Goal: Task Accomplishment & Management: Manage account settings

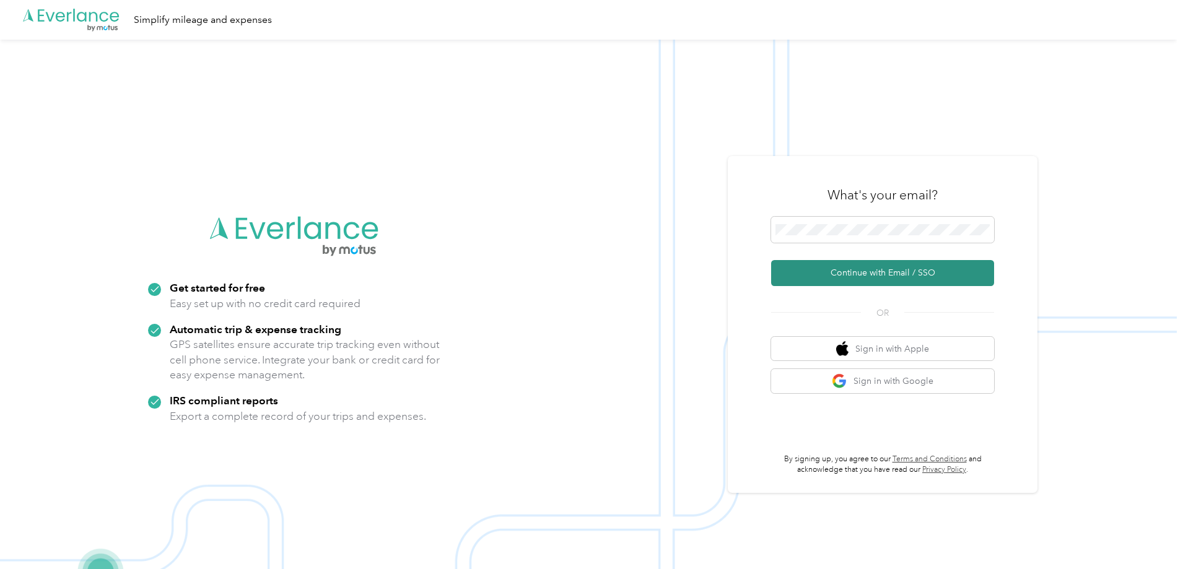
click at [877, 272] on button "Continue with Email / SSO" at bounding box center [882, 273] width 223 height 26
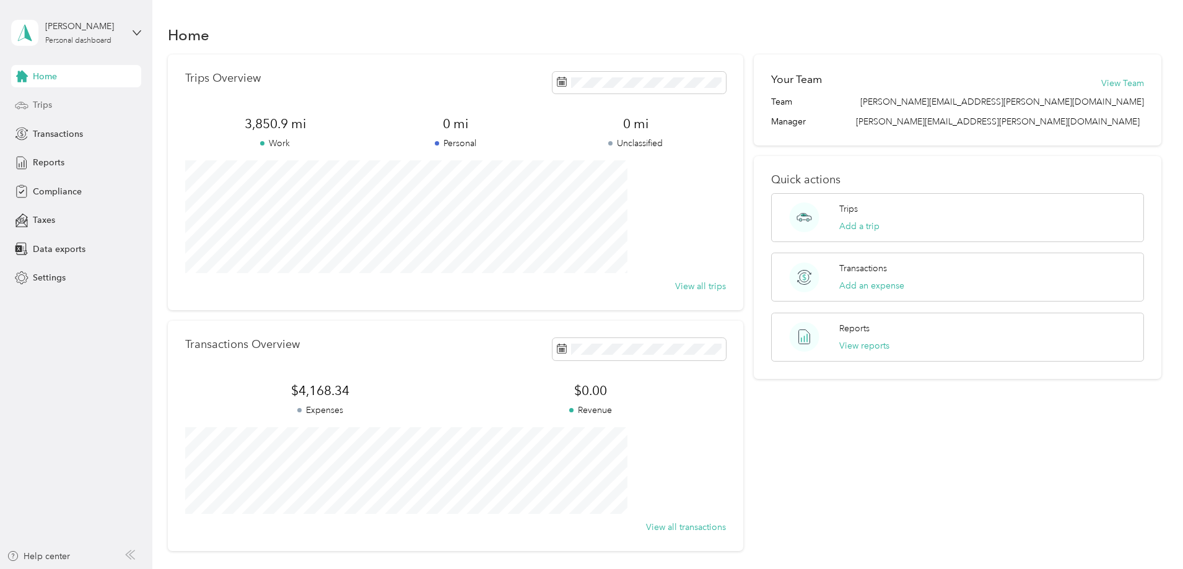
click at [46, 103] on span "Trips" at bounding box center [42, 104] width 19 height 13
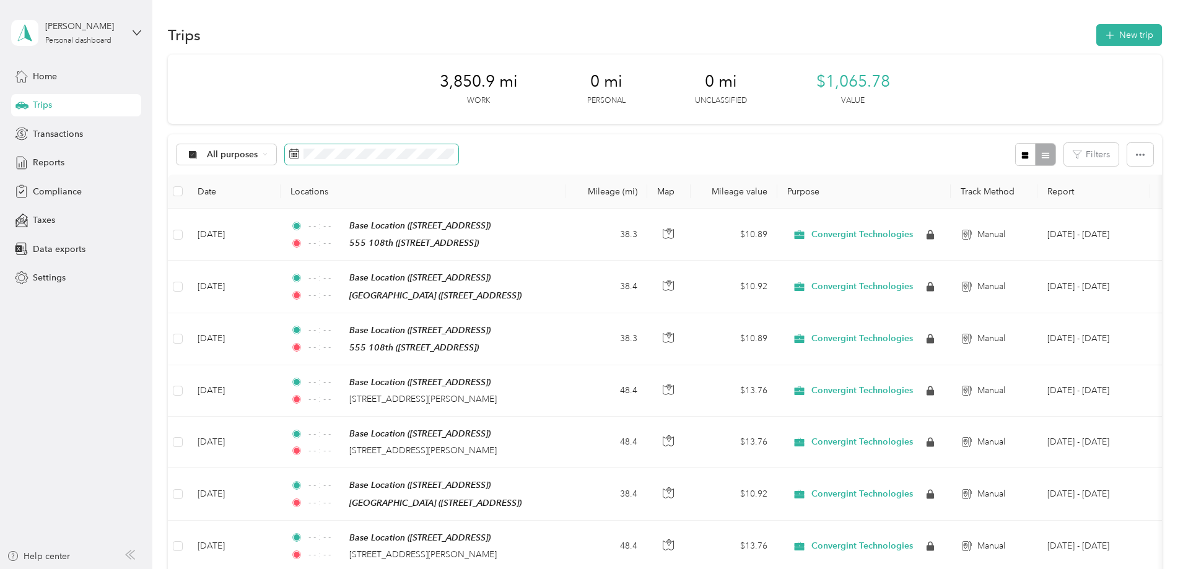
click at [299, 153] on icon at bounding box center [294, 153] width 9 height 9
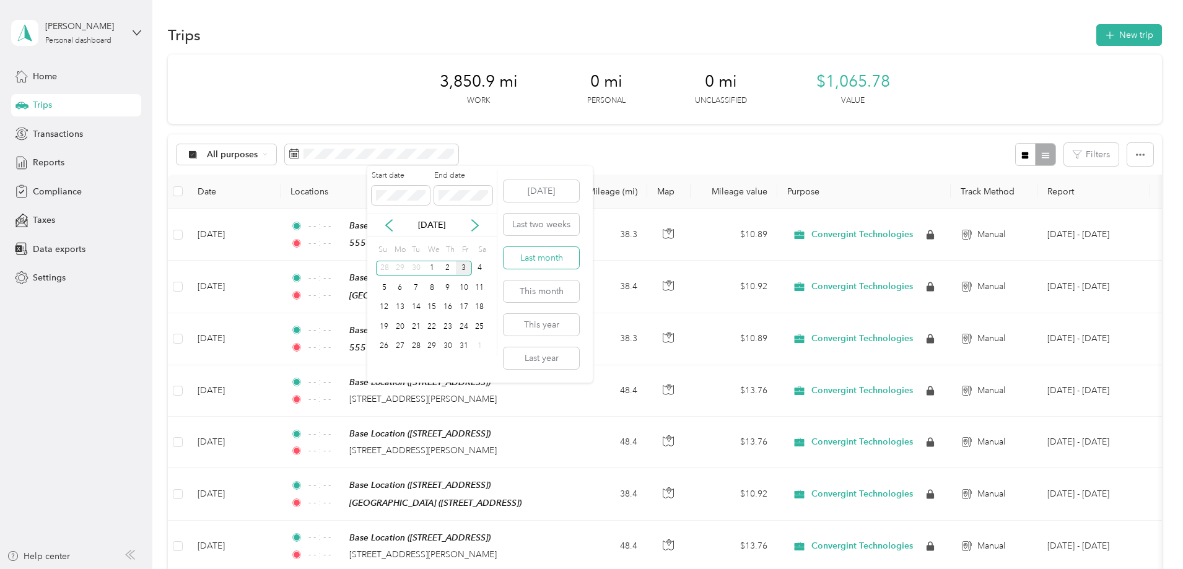
click at [562, 259] on button "Last month" at bounding box center [541, 258] width 76 height 22
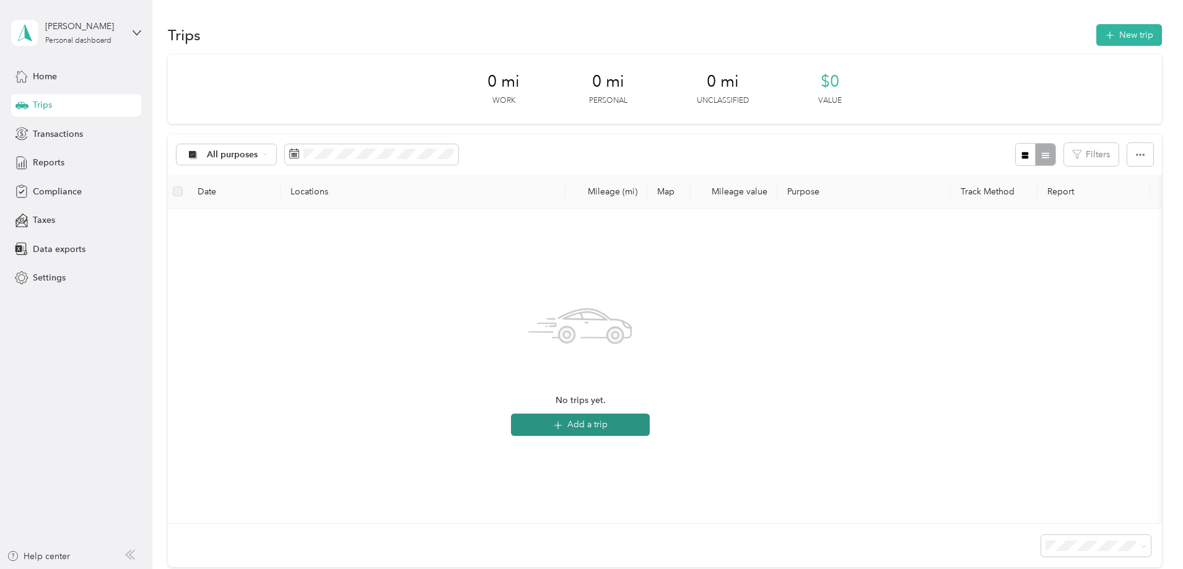
click at [650, 422] on button "Add a trip" at bounding box center [580, 425] width 139 height 22
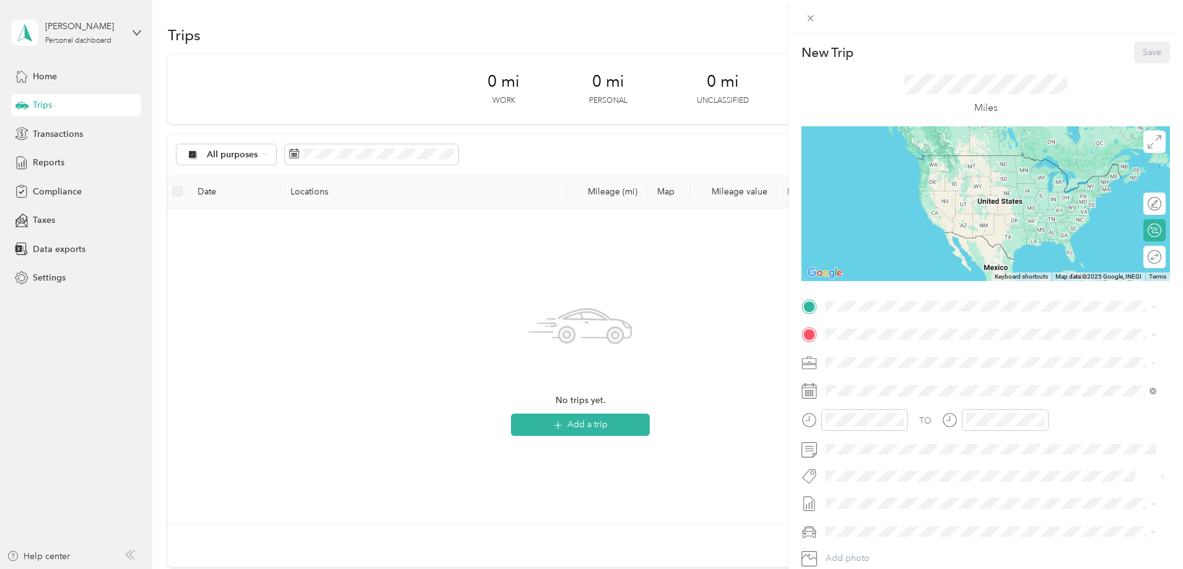
click at [813, 388] on icon at bounding box center [809, 388] width 15 height 0
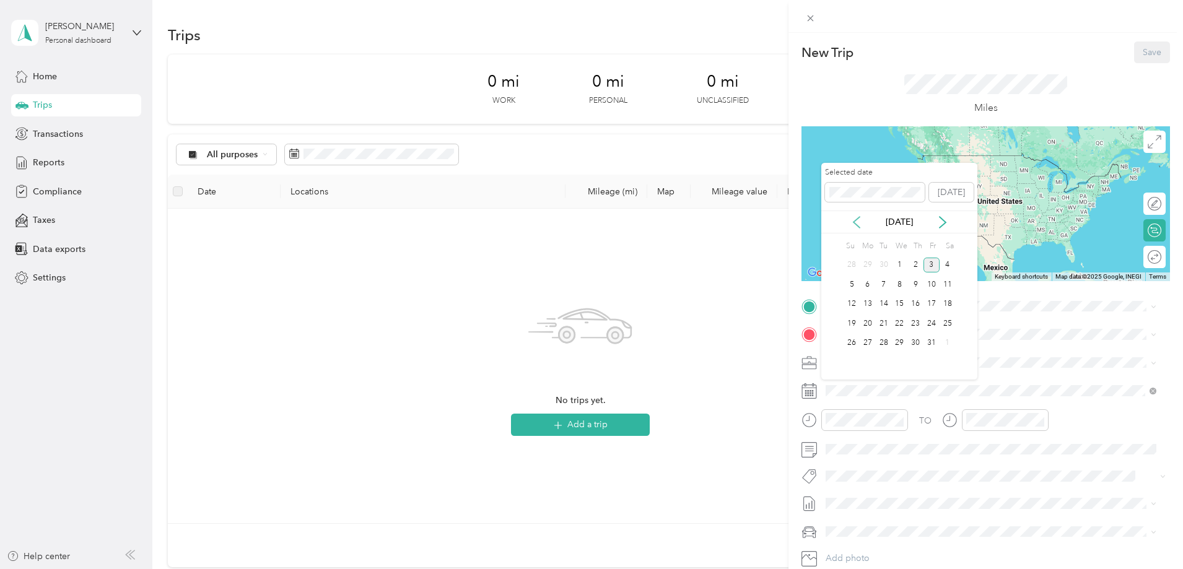
click at [856, 227] on icon at bounding box center [856, 222] width 12 height 12
click at [871, 282] on div "8" at bounding box center [867, 284] width 16 height 15
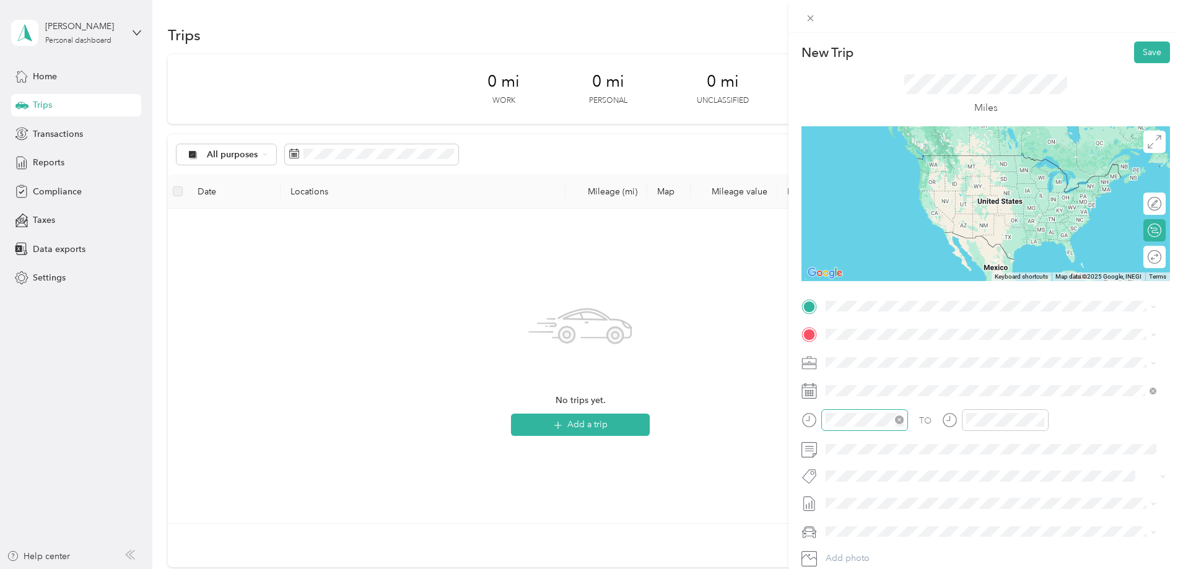
click at [900, 420] on icon "close-circle" at bounding box center [899, 419] width 9 height 9
click at [1037, 419] on icon "close-circle" at bounding box center [1039, 419] width 9 height 9
click at [864, 353] on strong "Base Location" at bounding box center [877, 355] width 57 height 11
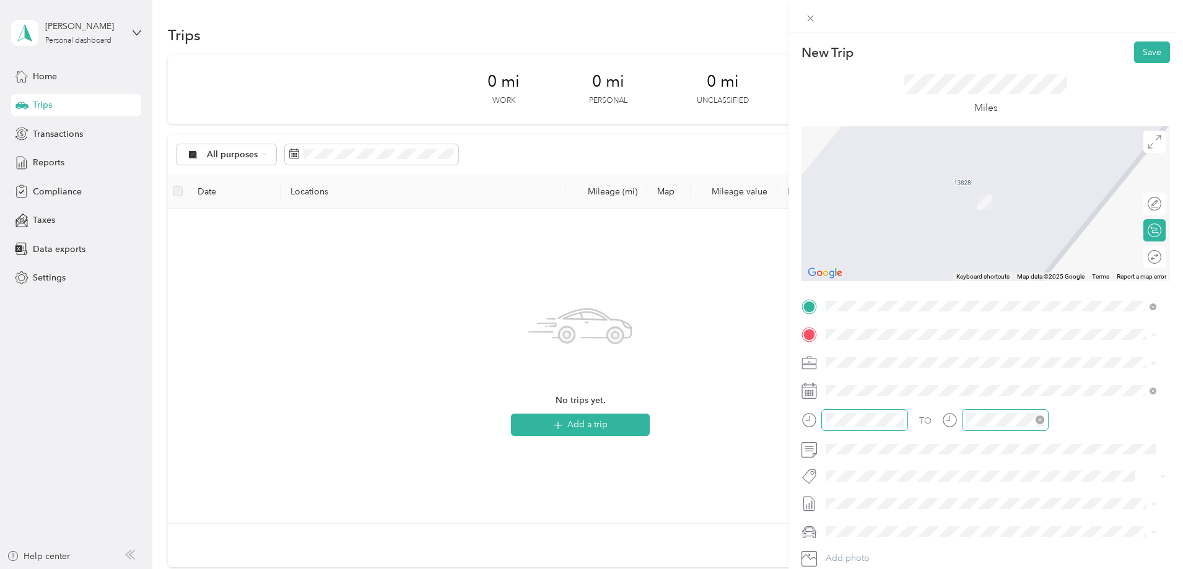
click at [866, 424] on strong "555 108th" at bounding box center [871, 422] width 44 height 11
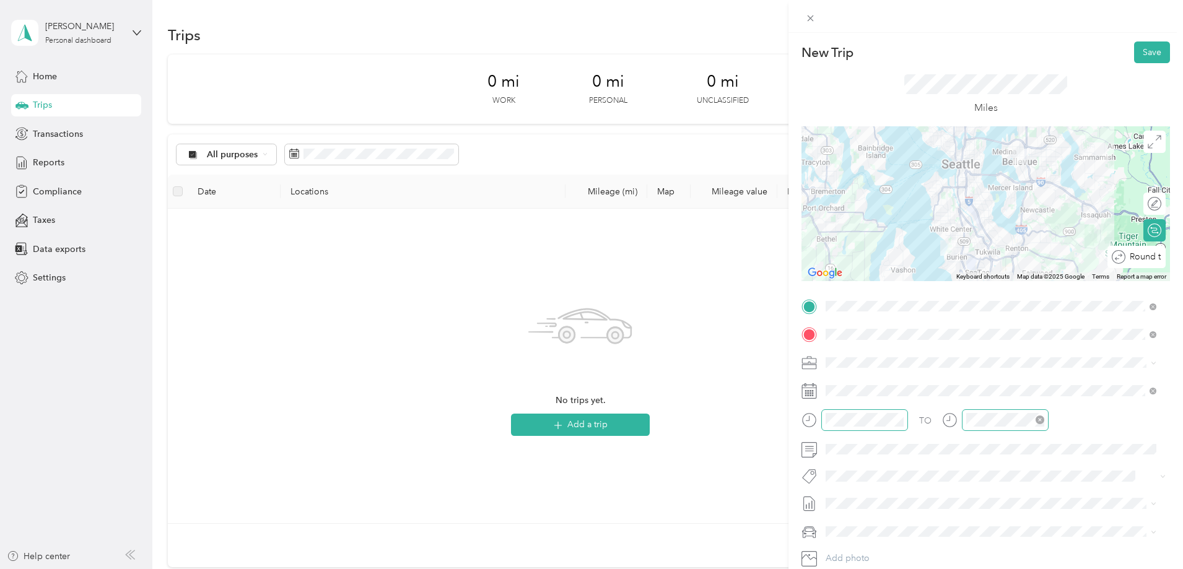
click at [1188, 254] on div at bounding box center [1194, 257] width 0 height 13
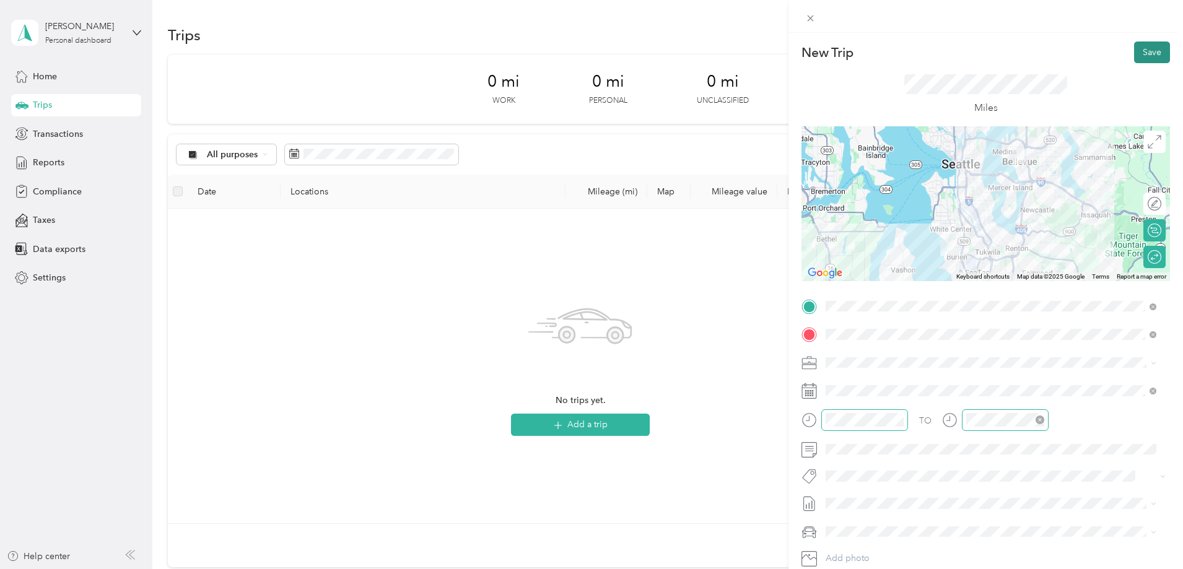
click at [1144, 50] on button "Save" at bounding box center [1152, 52] width 36 height 22
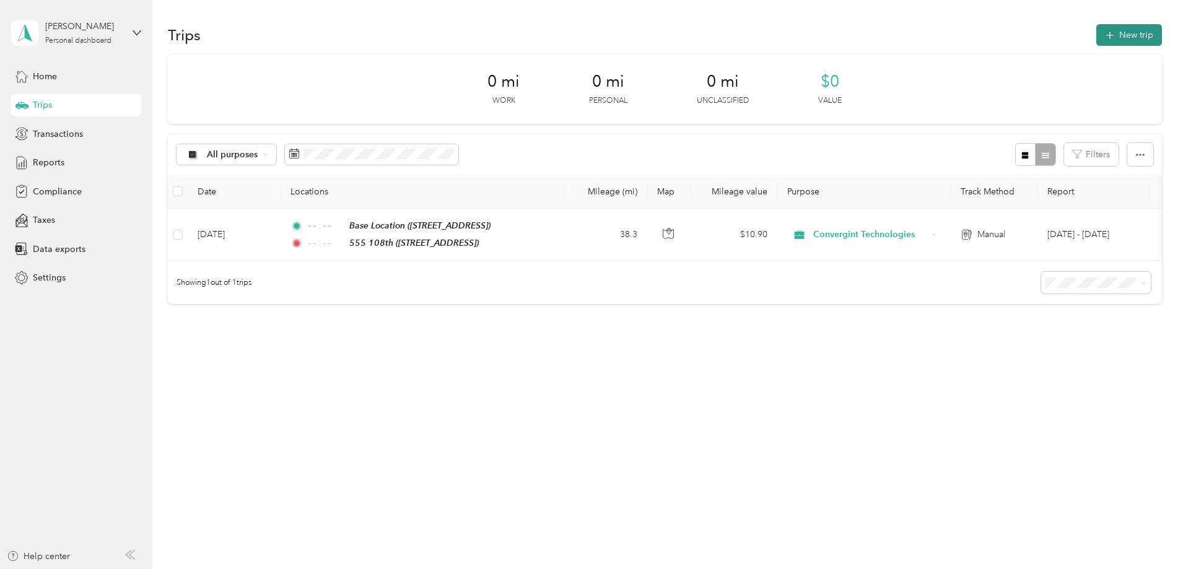
click at [1096, 32] on button "New trip" at bounding box center [1129, 35] width 66 height 22
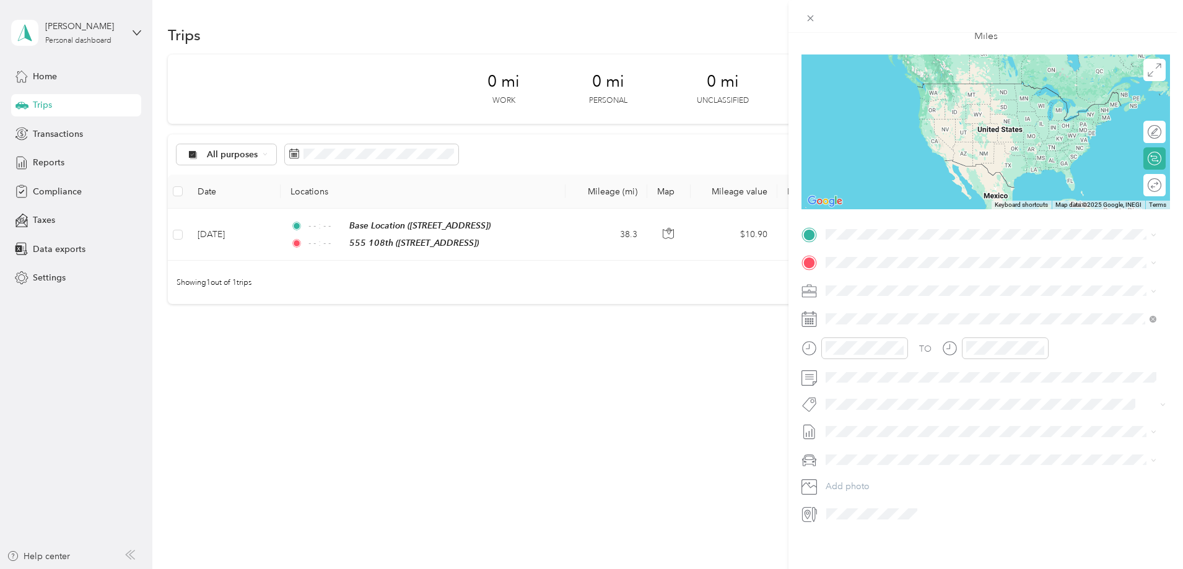
scroll to position [81, 0]
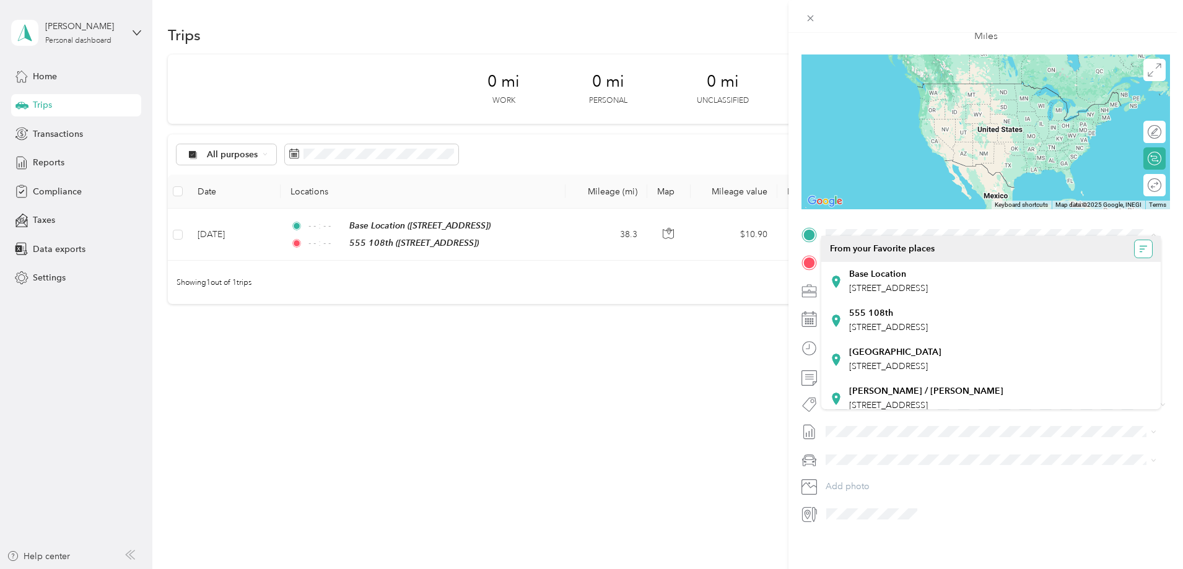
click at [1139, 251] on icon "button" at bounding box center [1143, 249] width 9 height 9
click at [1139, 250] on icon "button" at bounding box center [1143, 249] width 9 height 9
click at [53, 75] on div "New Trip Save This trip cannot be edited because it is either under review, app…" at bounding box center [591, 284] width 1183 height 569
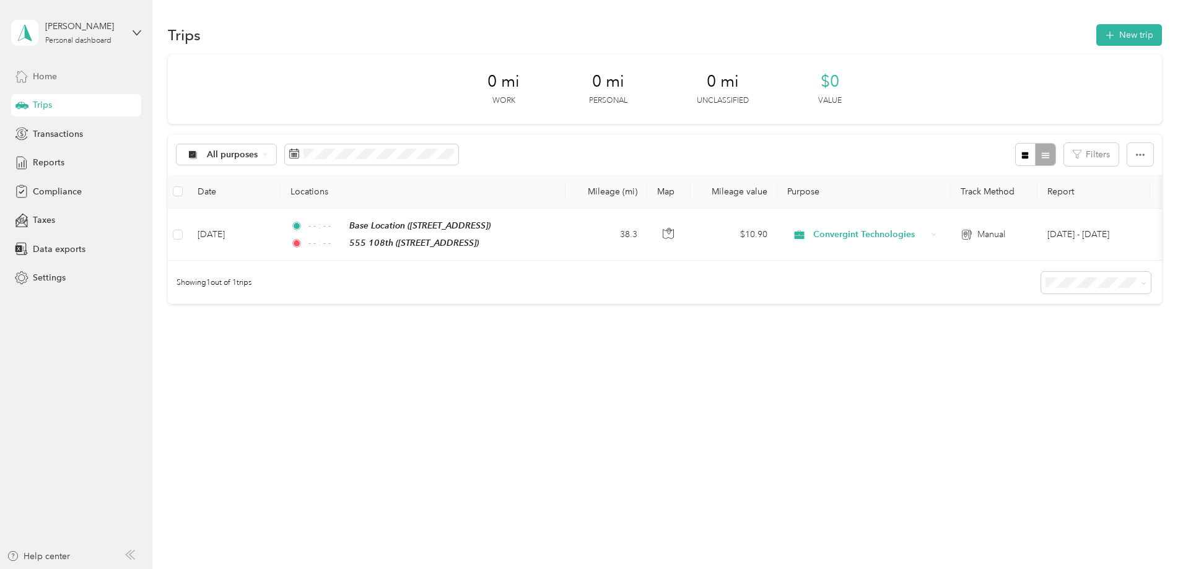
click at [34, 72] on span "Home" at bounding box center [45, 76] width 24 height 13
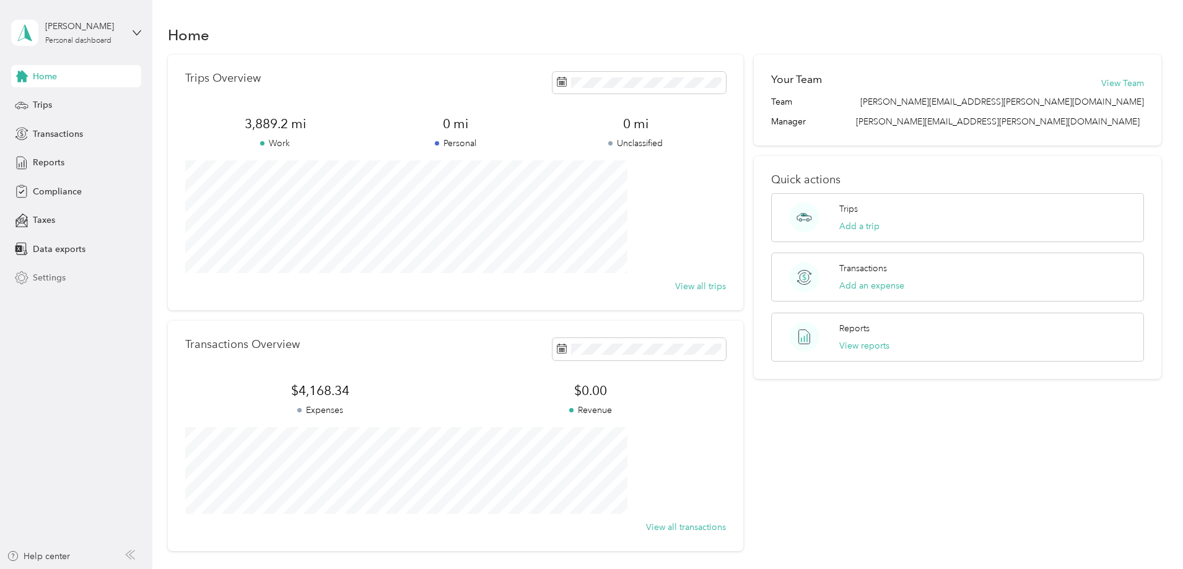
click at [42, 277] on span "Settings" at bounding box center [49, 277] width 33 height 13
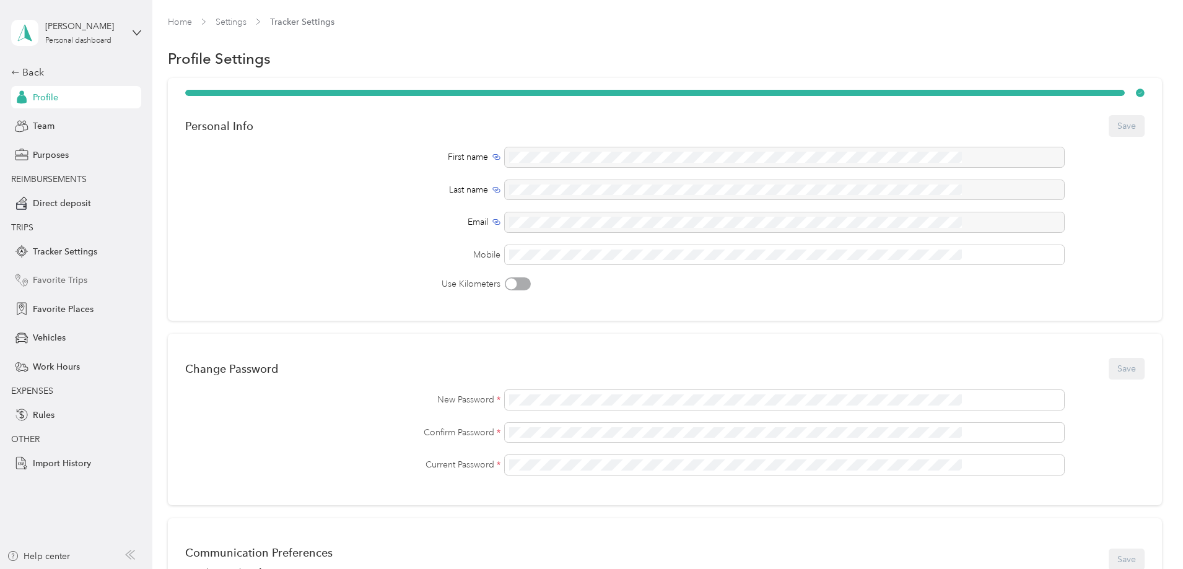
click at [46, 276] on span "Favorite Trips" at bounding box center [60, 280] width 54 height 13
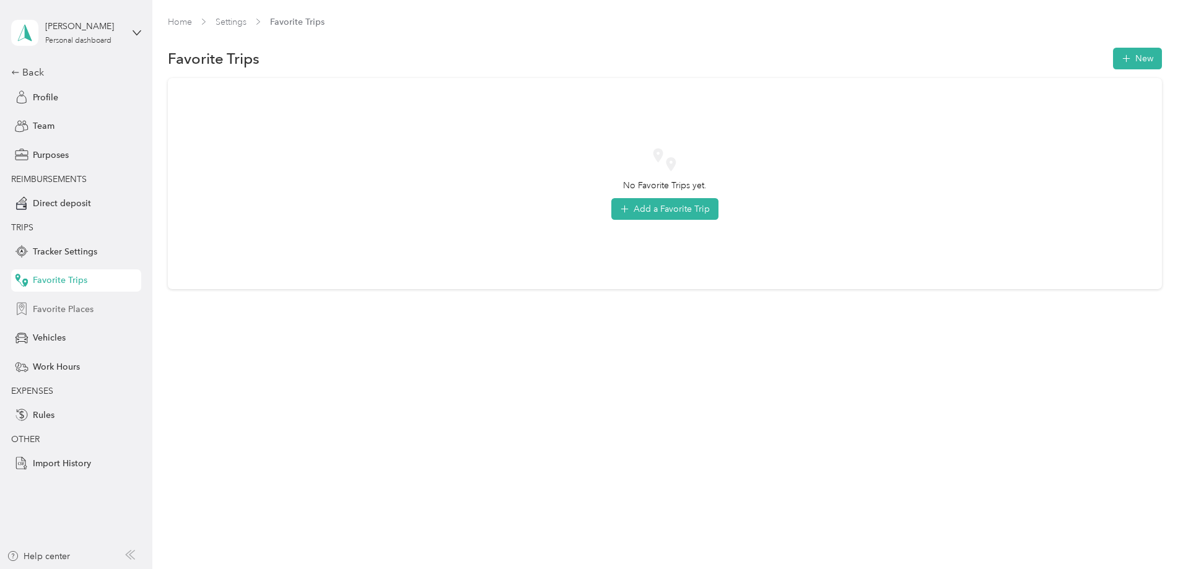
click at [82, 307] on span "Favorite Places" at bounding box center [63, 309] width 61 height 13
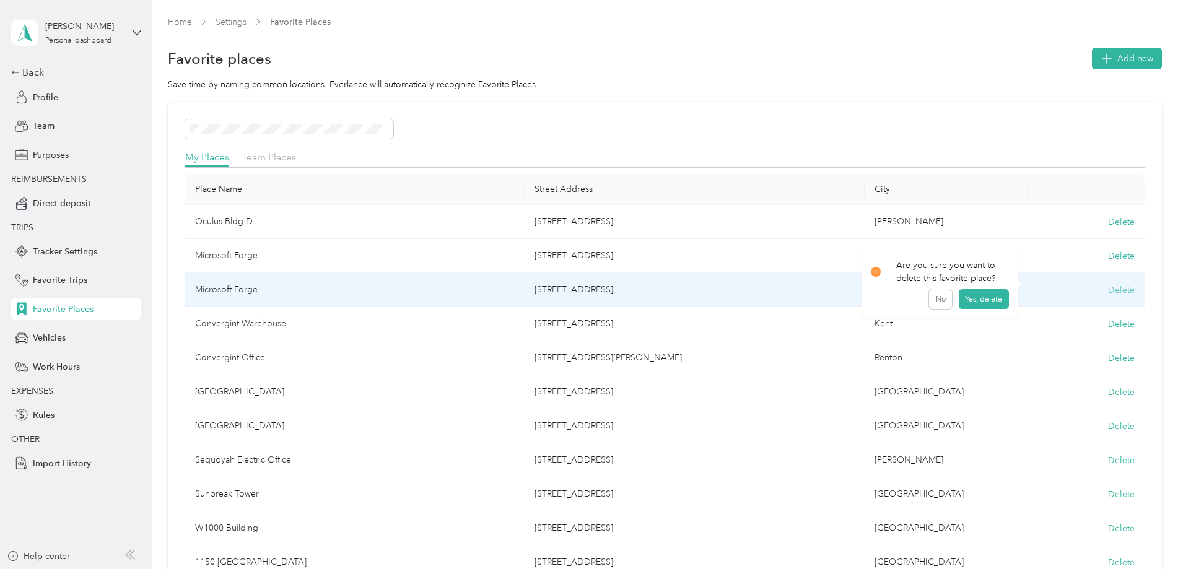
click at [1108, 290] on button "Delete" at bounding box center [1121, 290] width 27 height 13
click at [983, 302] on button "Yes, delete" at bounding box center [984, 305] width 50 height 20
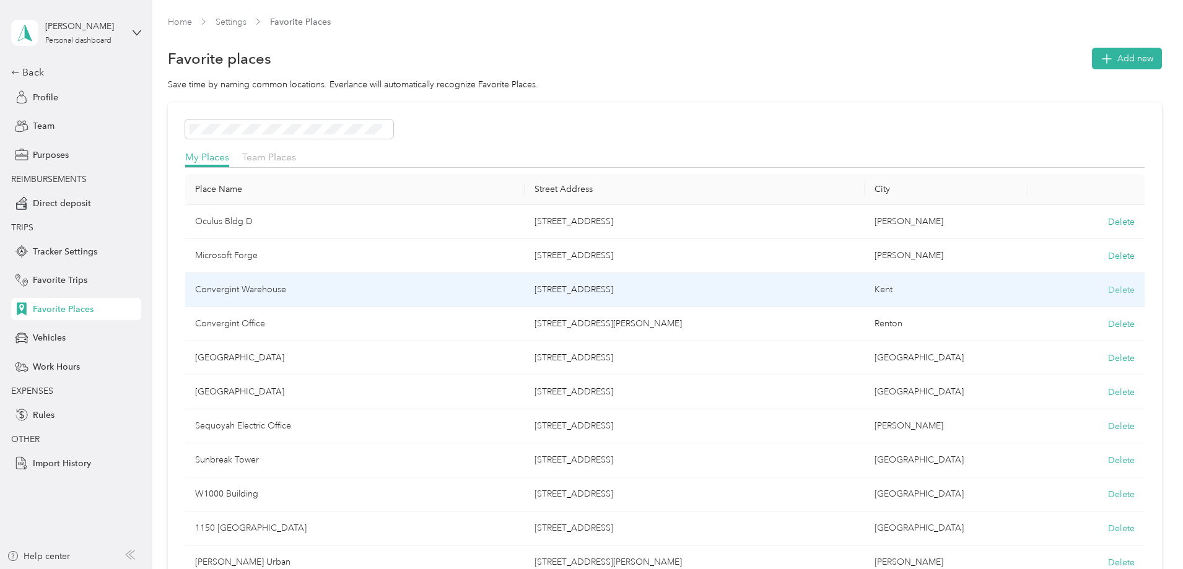
click at [1108, 289] on button "Delete" at bounding box center [1121, 290] width 27 height 13
click at [987, 303] on button "Yes, delete" at bounding box center [984, 305] width 50 height 20
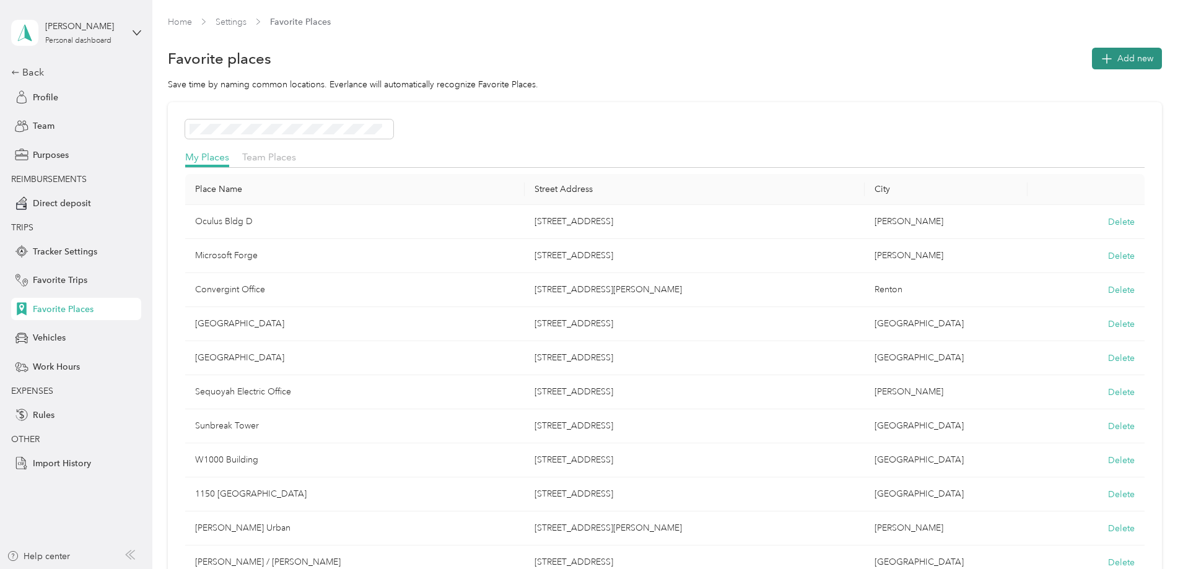
click at [1097, 56] on icon "button" at bounding box center [1105, 58] width 17 height 17
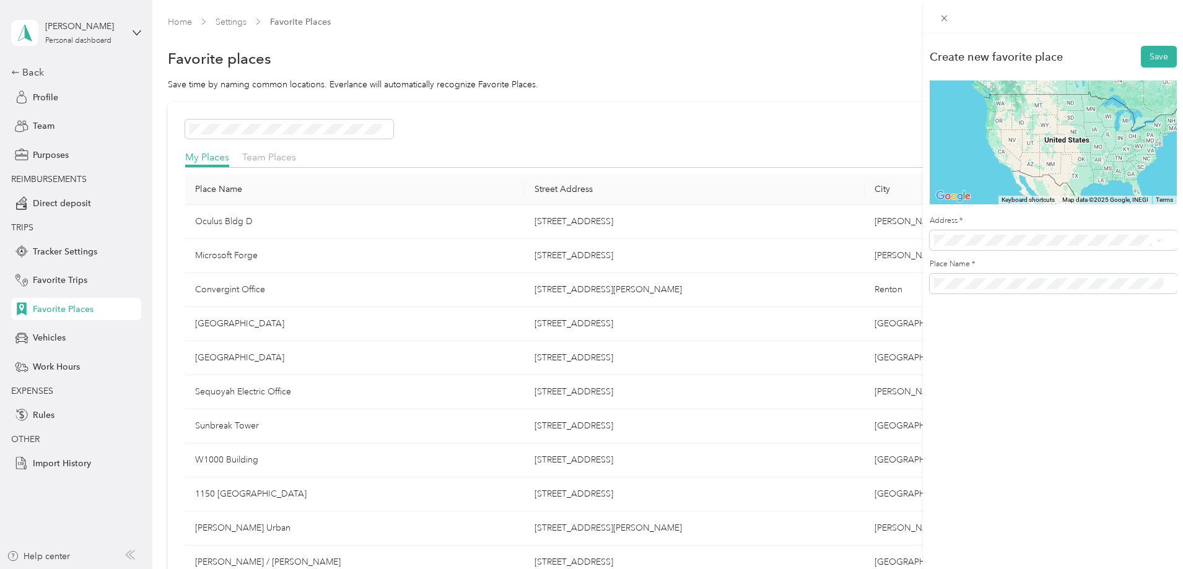
click at [1012, 316] on span "[STREET_ADDRESS][PERSON_NAME][US_STATE]" at bounding box center [1053, 310] width 193 height 11
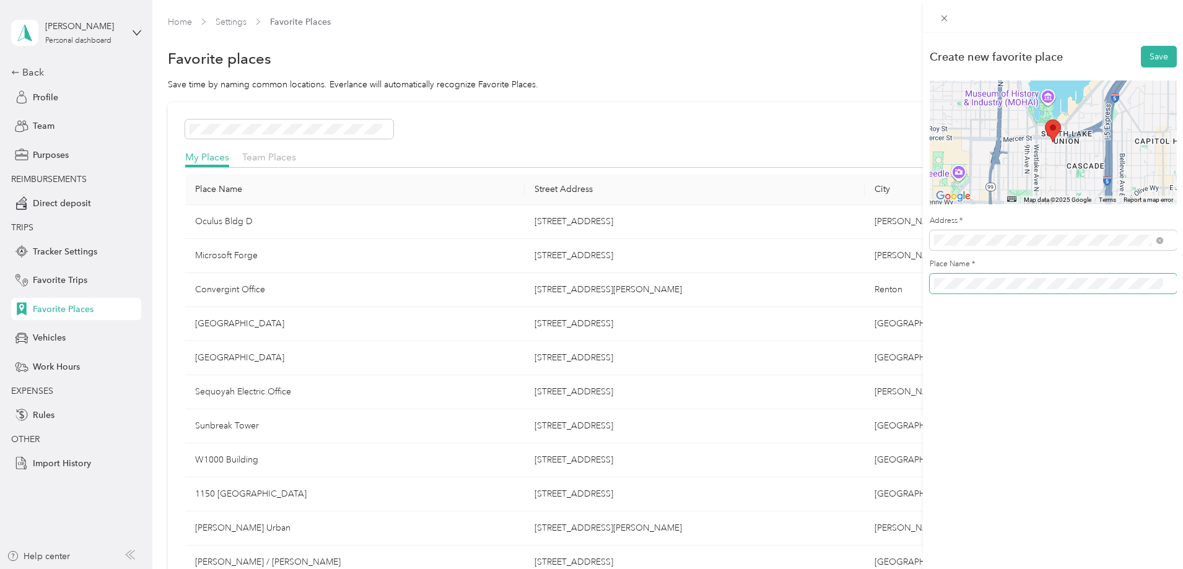
click at [919, 276] on div "Create new favorite place Save ← Move left → Move right ↑ Move up ↓ Move down +…" at bounding box center [591, 284] width 1183 height 569
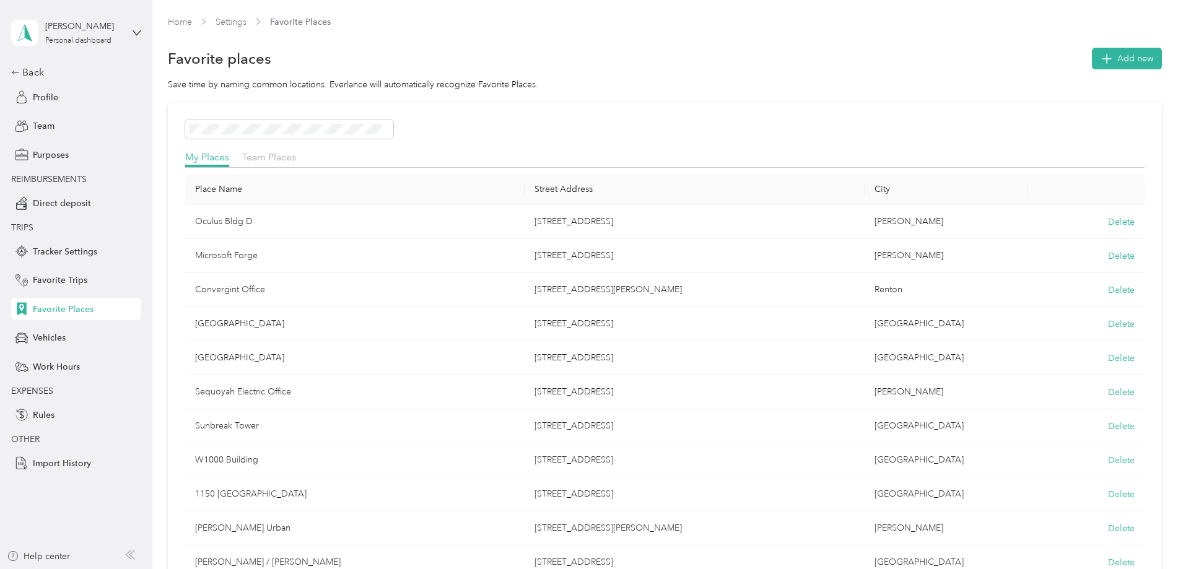
click at [50, 305] on span "Favorite Places" at bounding box center [63, 309] width 61 height 13
click at [1117, 54] on span "Add new" at bounding box center [1135, 58] width 36 height 13
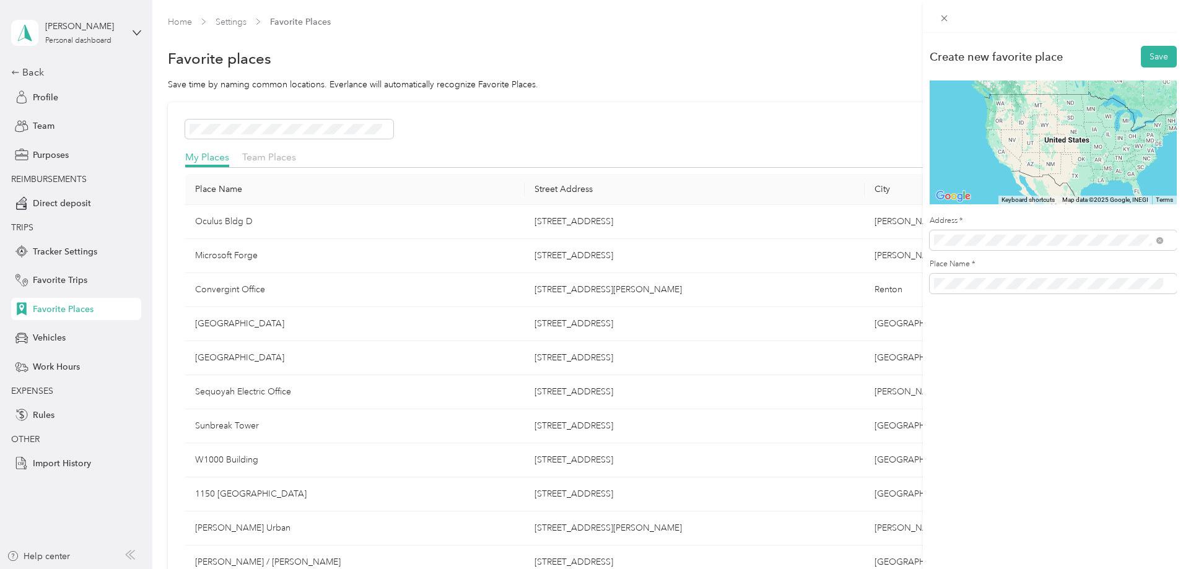
click at [972, 316] on span "[STREET_ADDRESS][PERSON_NAME][US_STATE]" at bounding box center [1053, 310] width 193 height 11
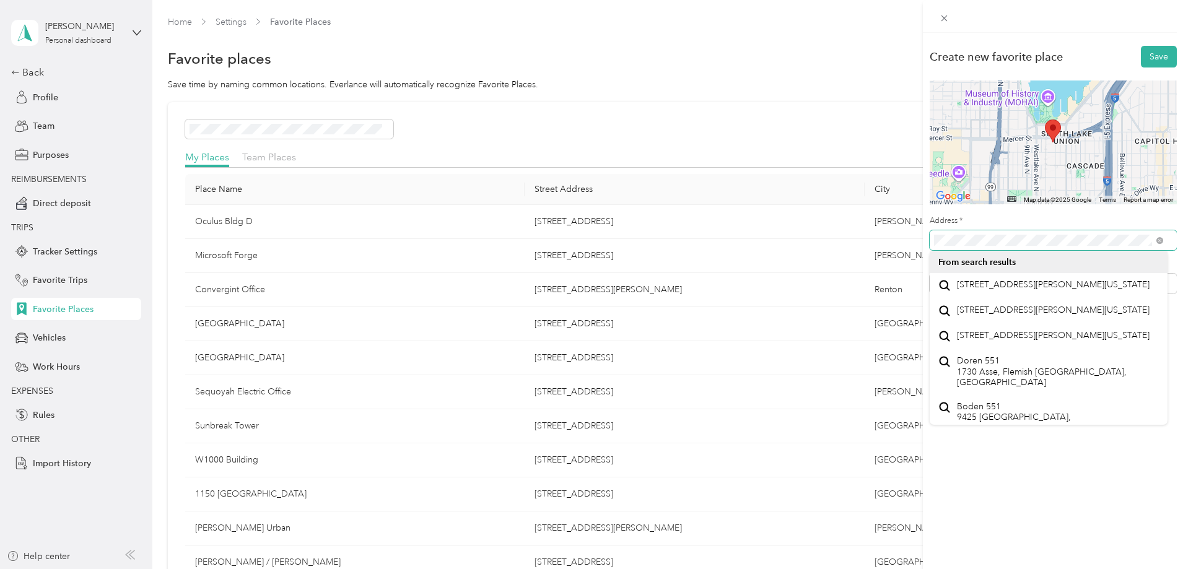
click at [926, 240] on div "Create new favorite place Save ← Move left → Move right ↑ Move up ↓ Move down +…" at bounding box center [1053, 173] width 260 height 280
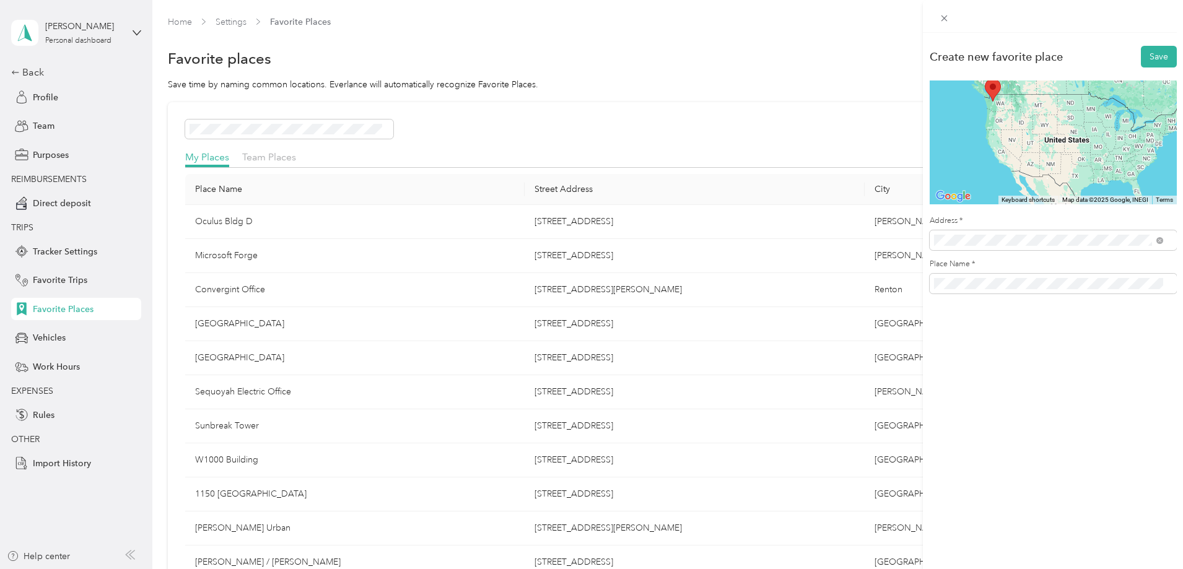
click at [1017, 286] on span "[STREET_ADDRESS][PERSON_NAME][US_STATE]" at bounding box center [1053, 284] width 193 height 11
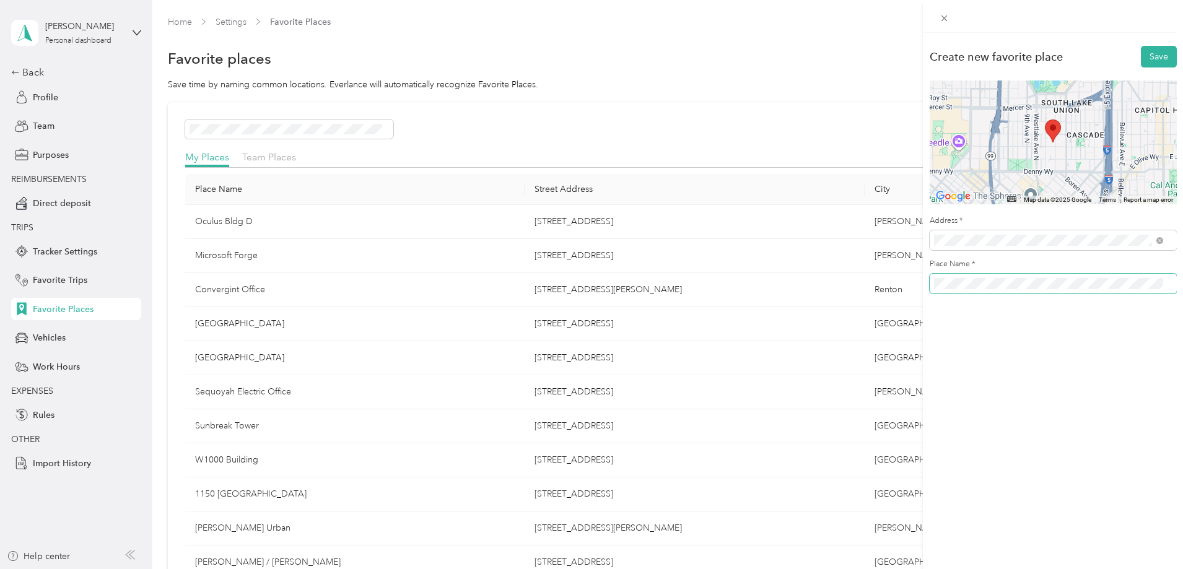
click at [920, 282] on div "Create new favorite place Save ← Move left → Move right ↑ Move up ↓ Move down +…" at bounding box center [591, 284] width 1183 height 569
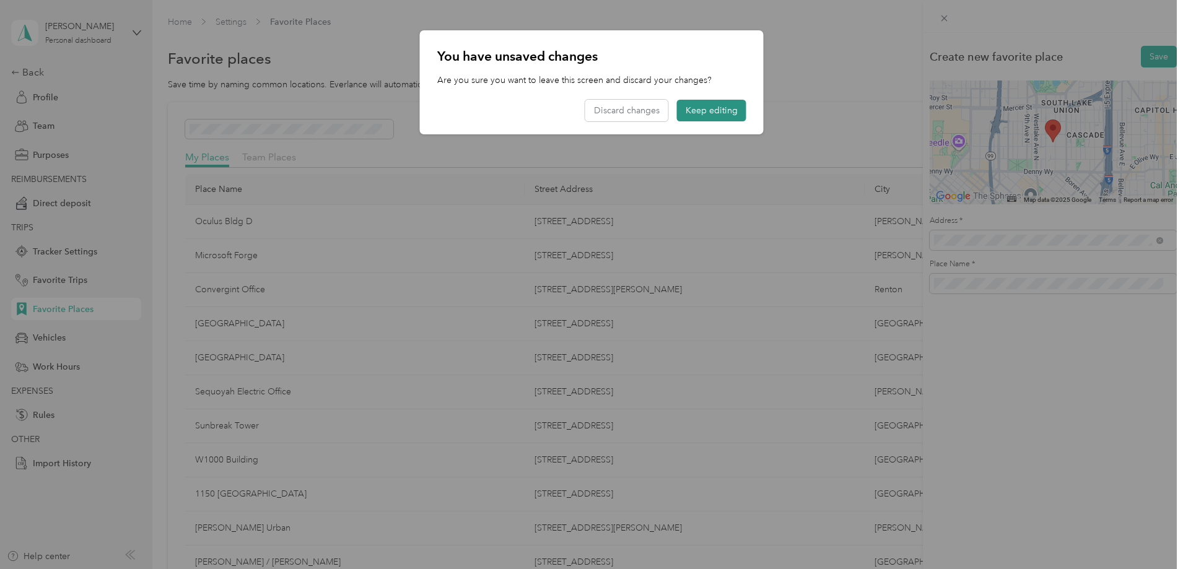
click at [706, 105] on button "Keep editing" at bounding box center [711, 111] width 69 height 22
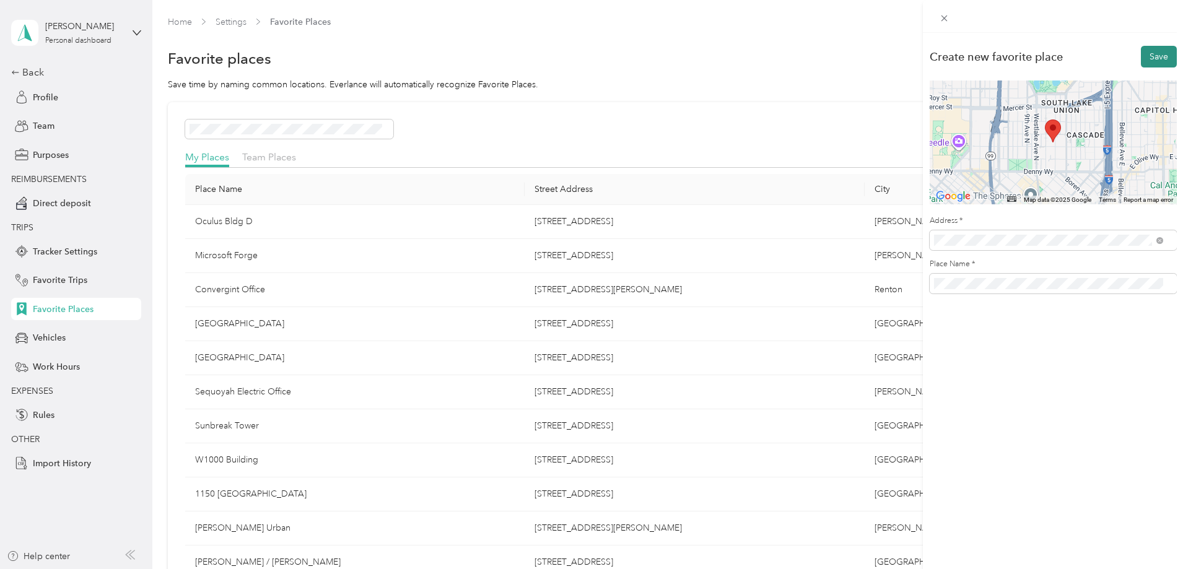
click at [1148, 51] on button "Save" at bounding box center [1159, 57] width 36 height 22
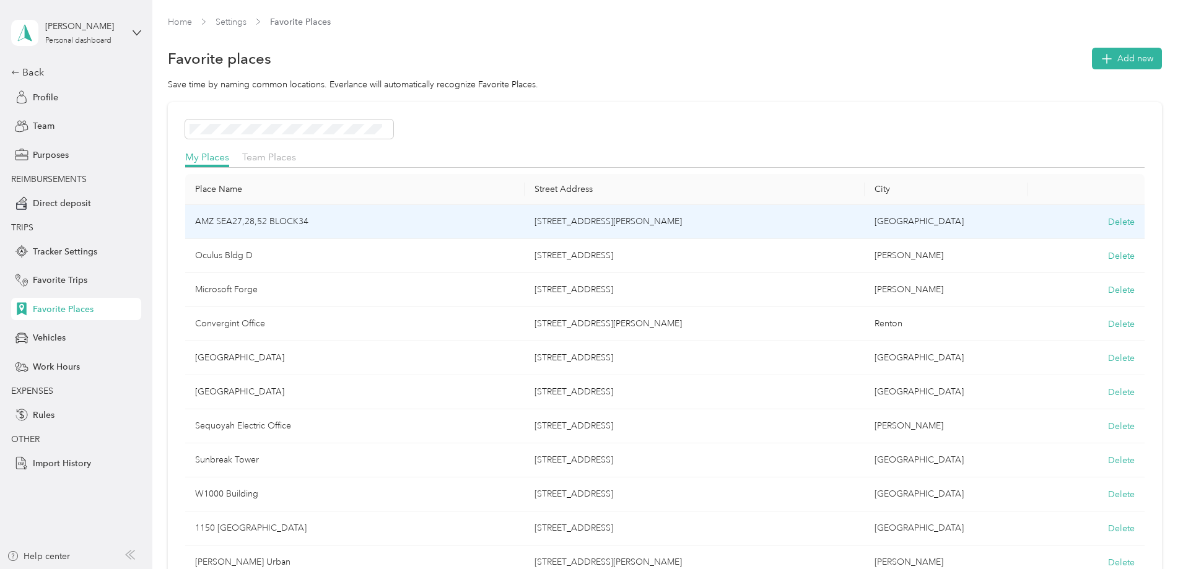
click at [381, 215] on td "AMZ SEA27,28,52 BLOCK34" at bounding box center [355, 222] width 340 height 34
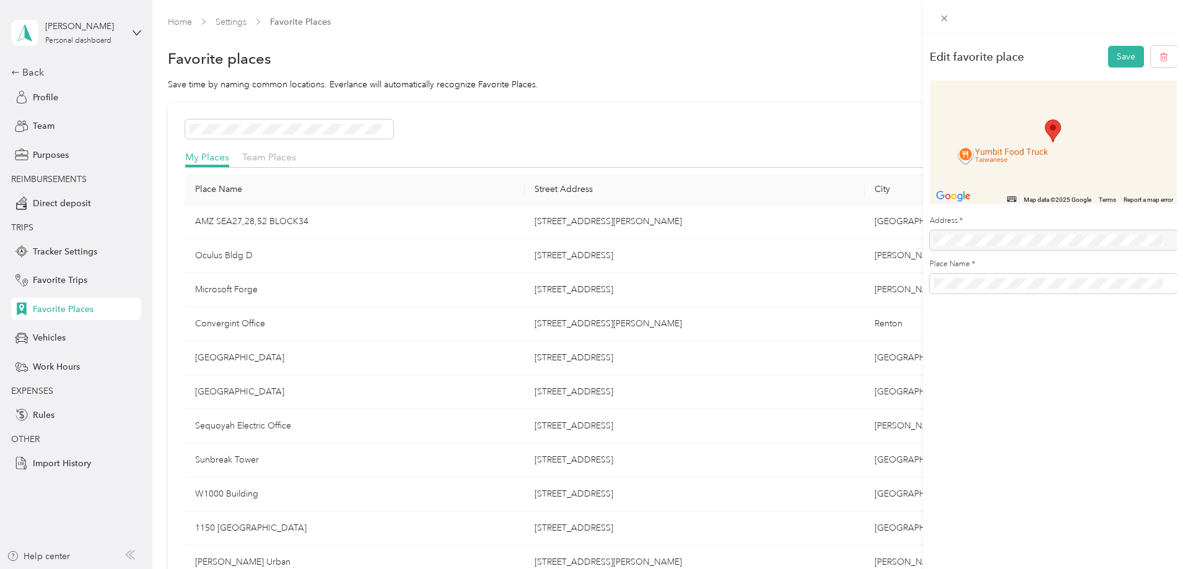
click at [336, 290] on div "Edit favorite place Save ← Move left → Move right ↑ Move up ↓ Move down + Zoom …" at bounding box center [591, 284] width 1183 height 569
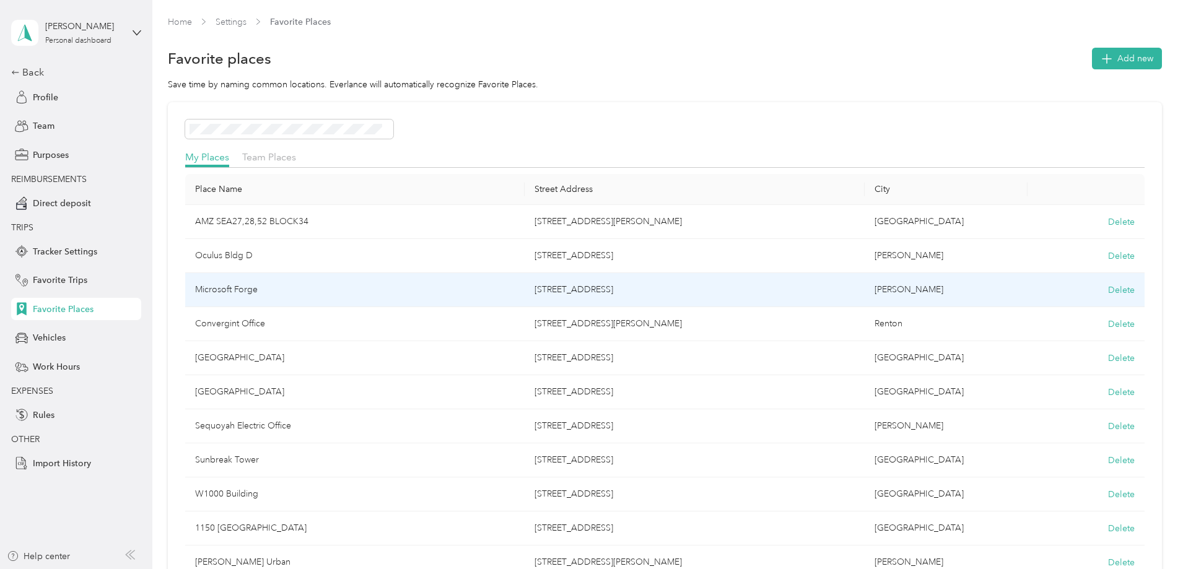
click at [339, 289] on td "Microsoft Forge" at bounding box center [355, 290] width 340 height 34
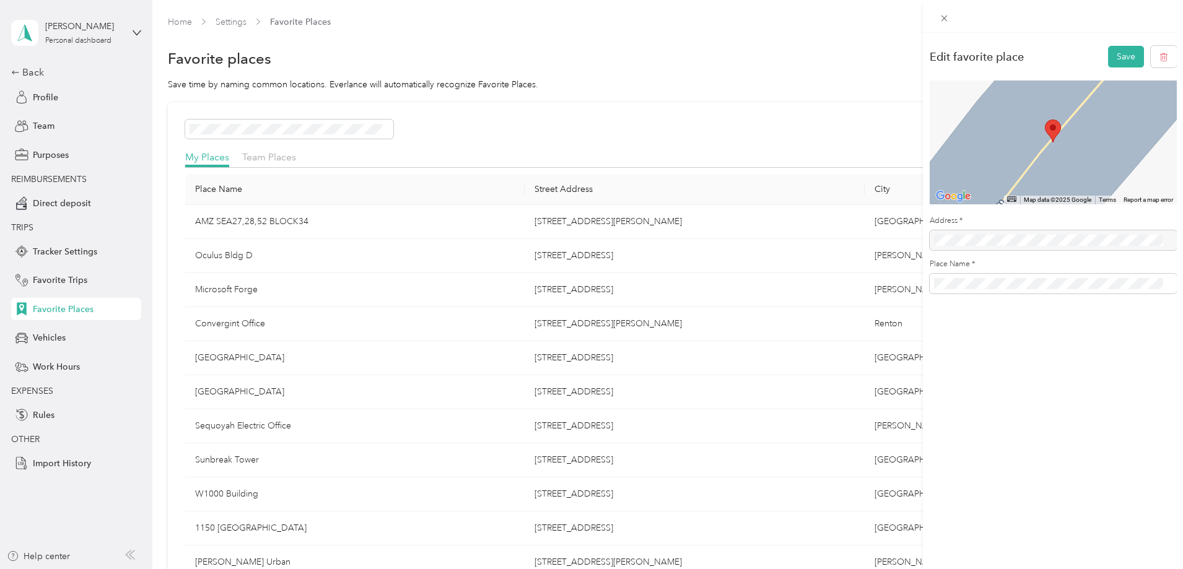
click at [585, 287] on div "Edit favorite place Save ← Move left → Move right ↑ Move up ↓ Move down + Zoom …" at bounding box center [591, 284] width 1183 height 569
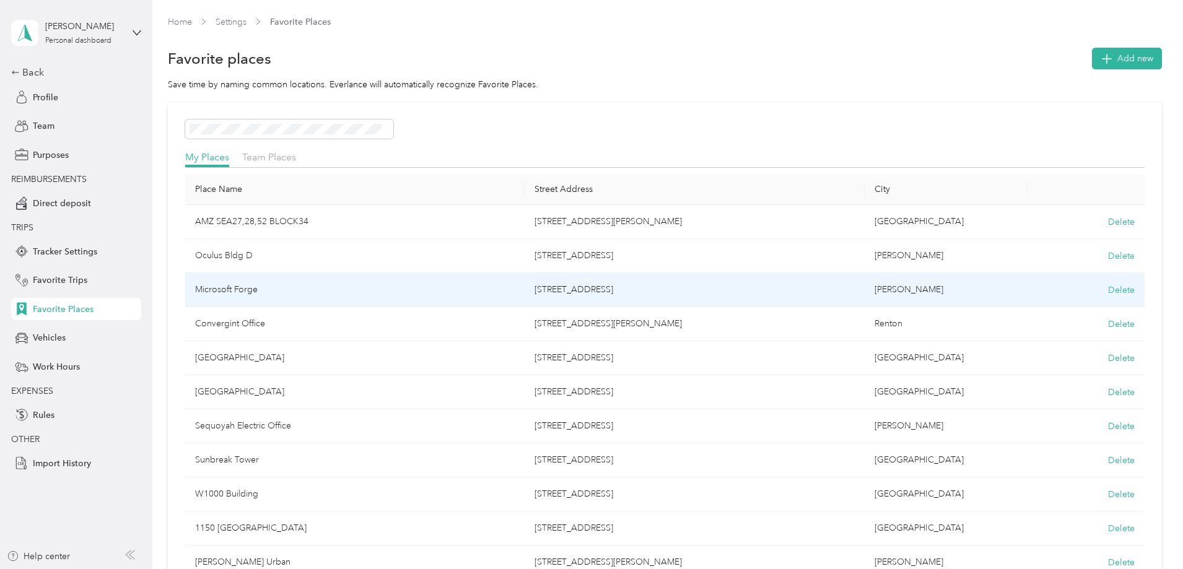
click at [632, 288] on td "[STREET_ADDRESS]" at bounding box center [694, 290] width 340 height 34
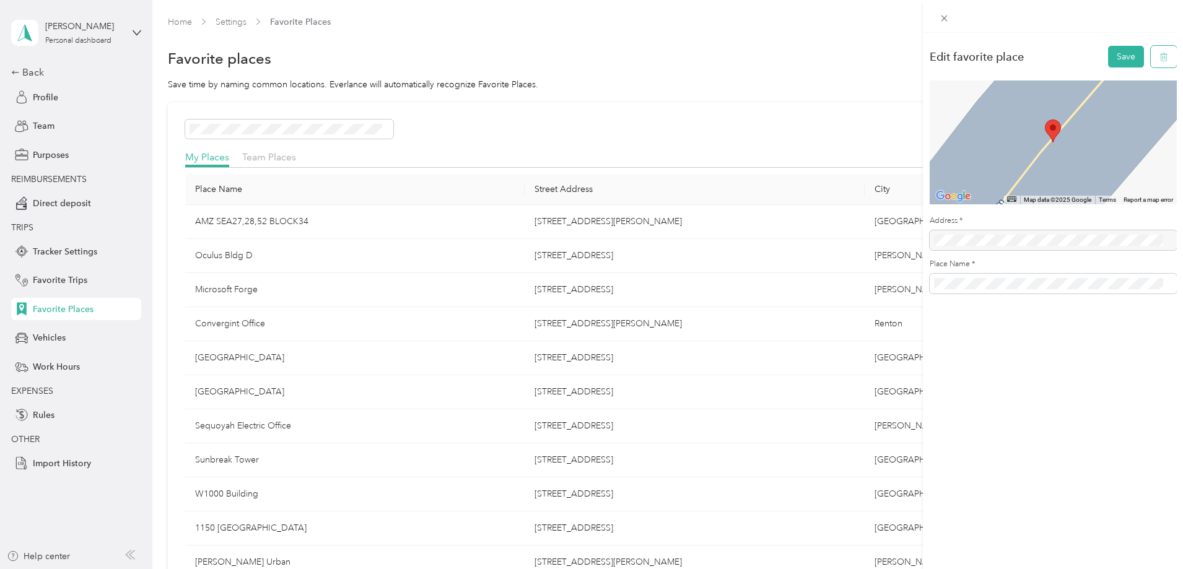
click at [1160, 56] on icon "button" at bounding box center [1163, 57] width 7 height 8
click at [1098, 67] on button "Yes, delete" at bounding box center [1102, 72] width 50 height 20
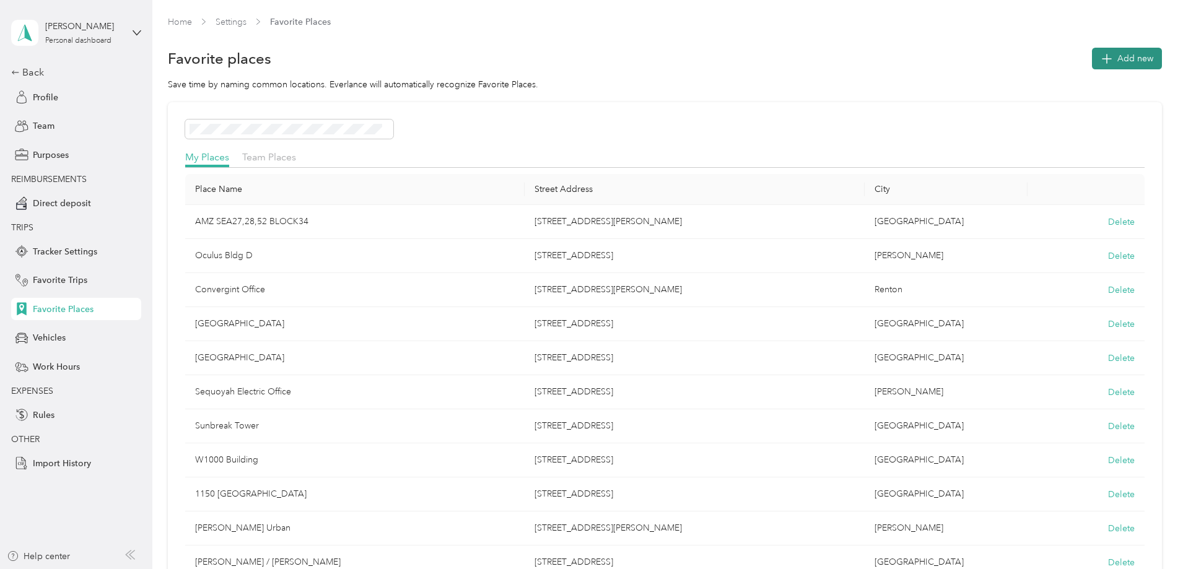
click at [1092, 51] on button "Add new" at bounding box center [1127, 59] width 70 height 22
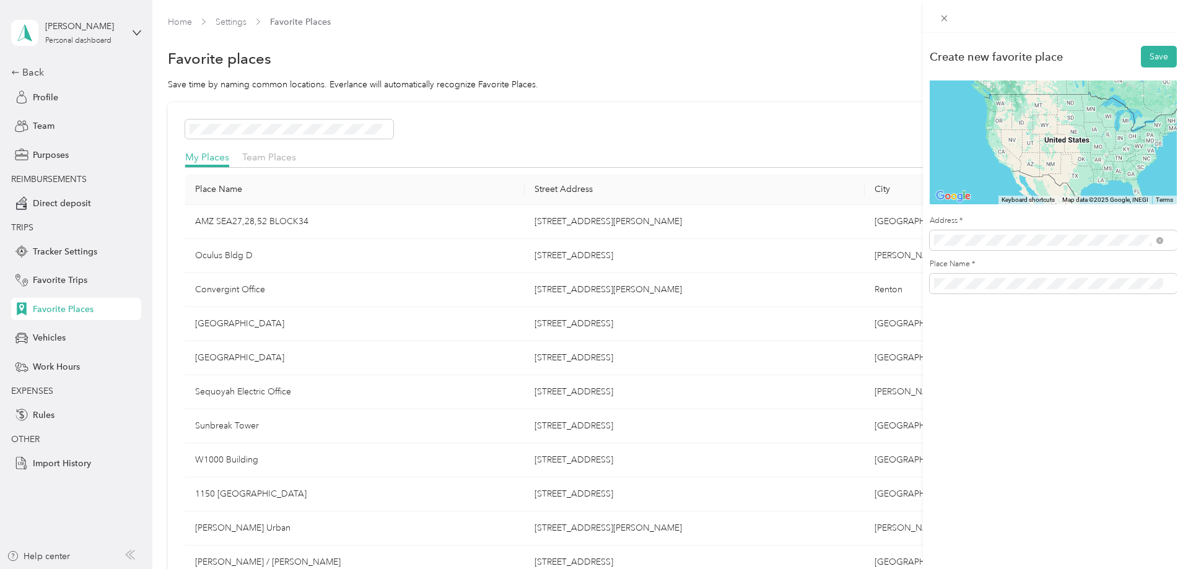
click at [983, 285] on span "[STREET_ADDRESS][US_STATE]" at bounding box center [1019, 284] width 124 height 11
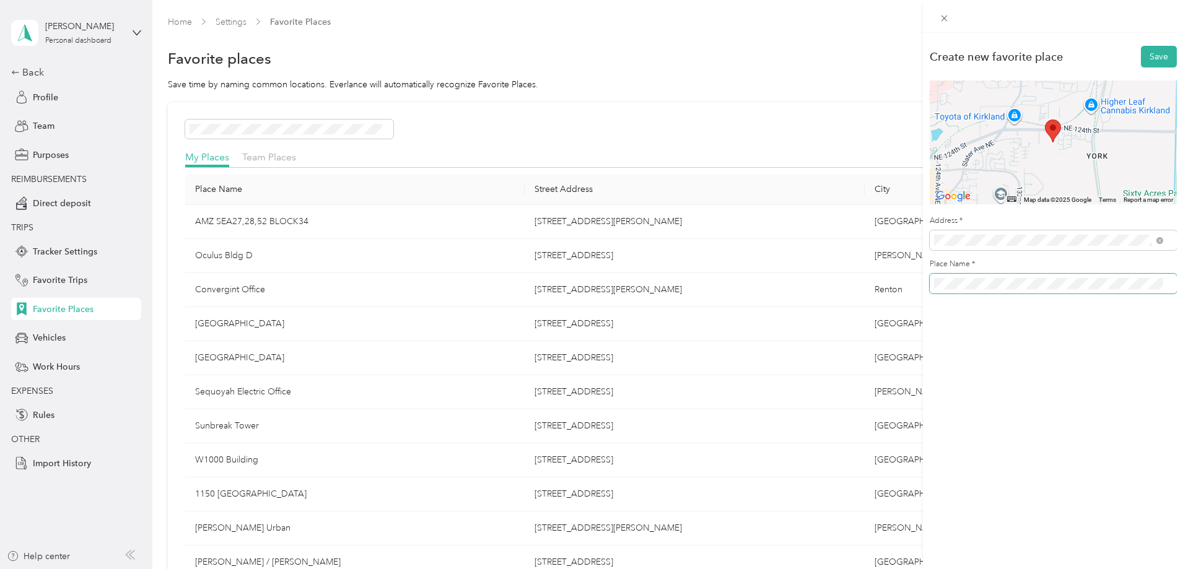
click at [924, 282] on div "Create new favorite place Save ← Move left → Move right ↑ Move up ↓ Move down +…" at bounding box center [1053, 173] width 260 height 280
click at [1149, 57] on button "Save" at bounding box center [1159, 57] width 36 height 22
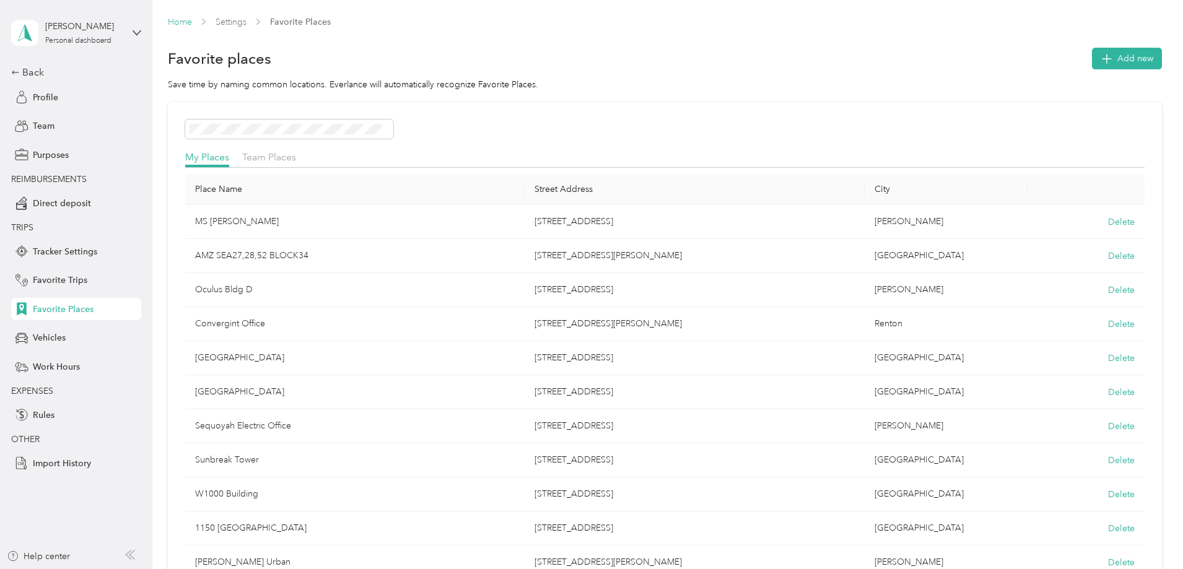
click at [192, 22] on link "Home" at bounding box center [180, 22] width 24 height 11
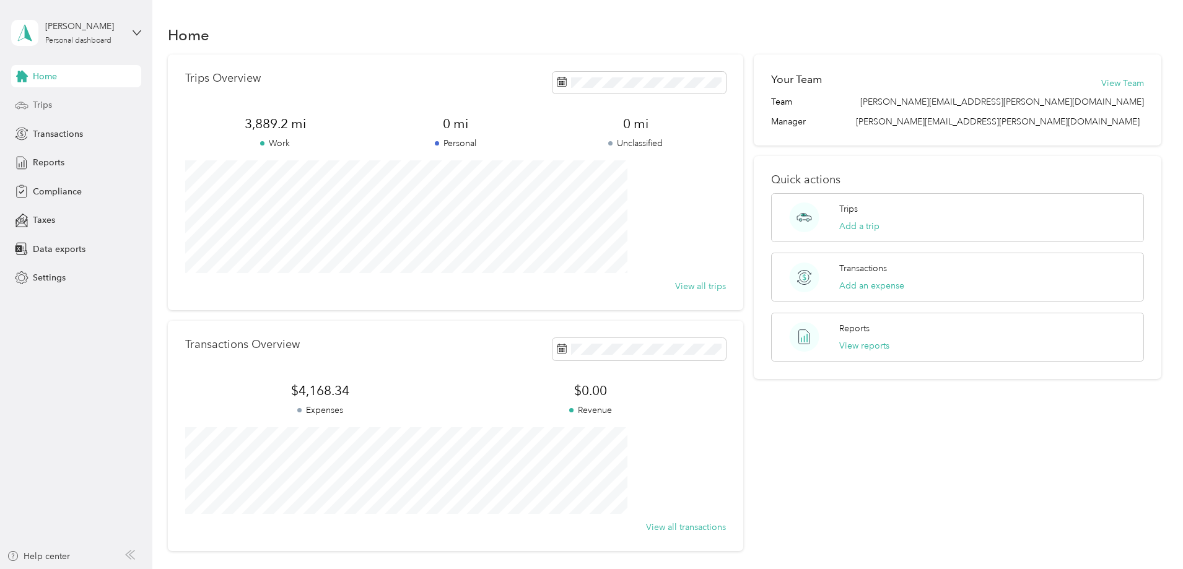
click at [45, 103] on span "Trips" at bounding box center [42, 104] width 19 height 13
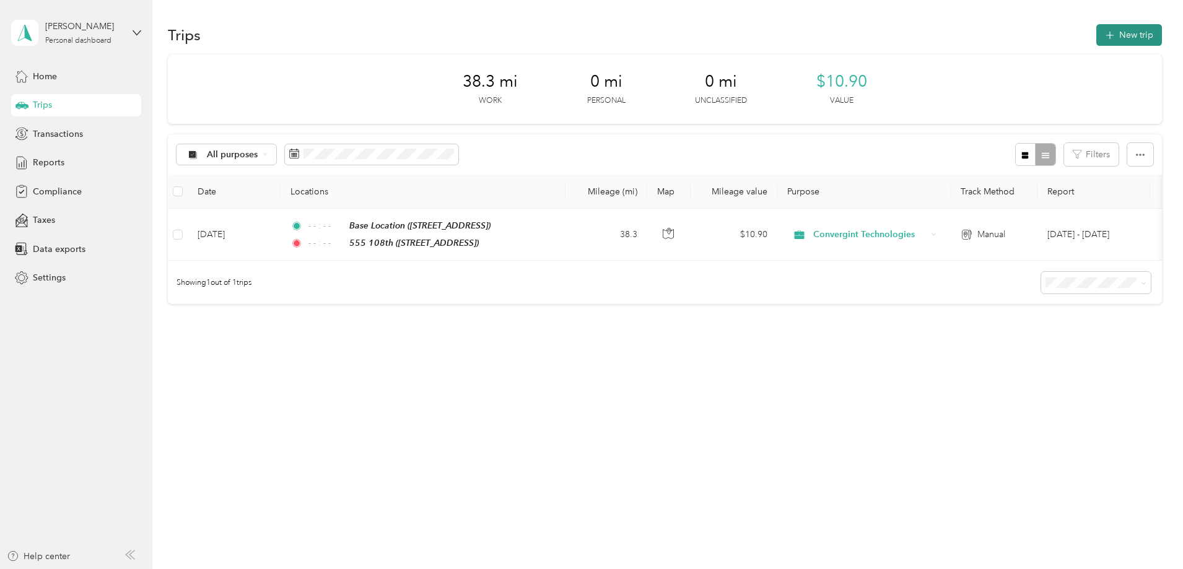
click at [1096, 32] on button "New trip" at bounding box center [1129, 35] width 66 height 22
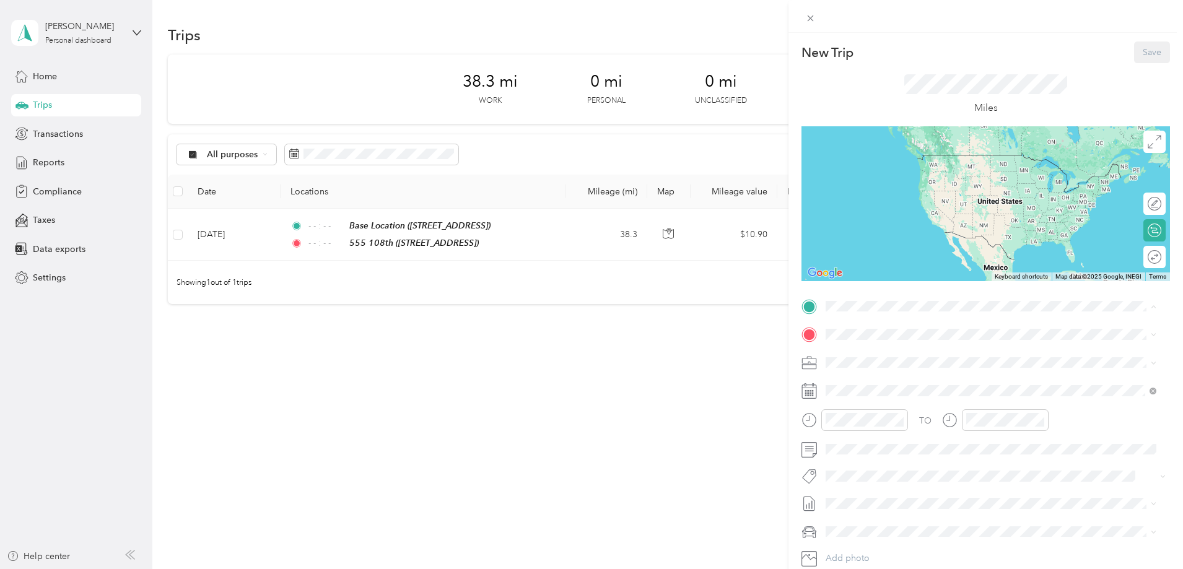
click at [900, 355] on strong "Base Location" at bounding box center [877, 355] width 57 height 11
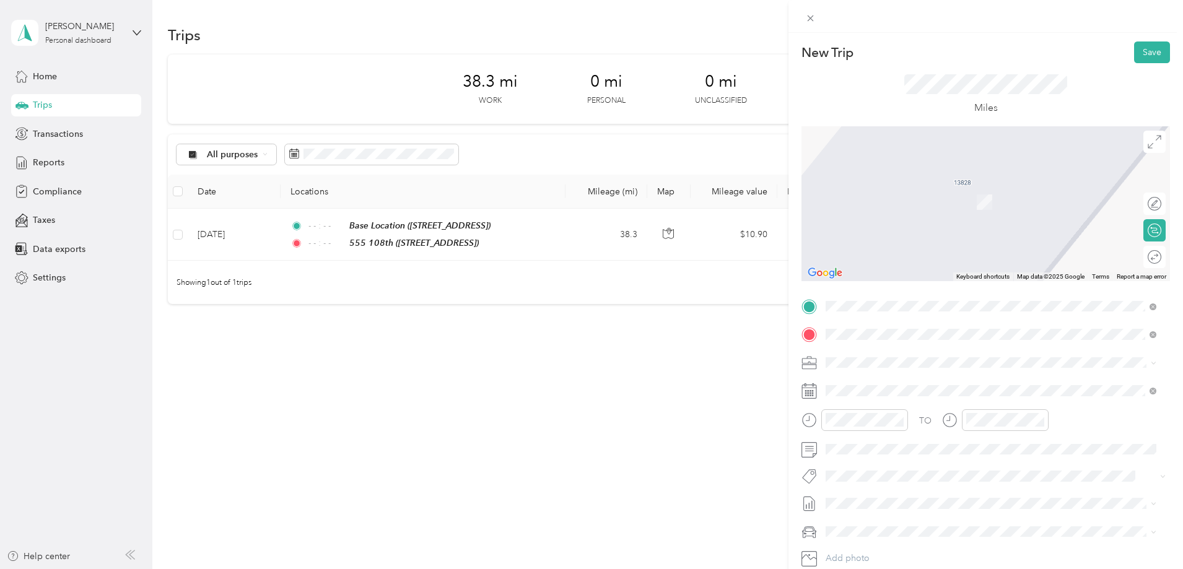
click at [883, 383] on strong "AMZ SEA27,28,52 BLOCK34" at bounding box center [909, 383] width 121 height 11
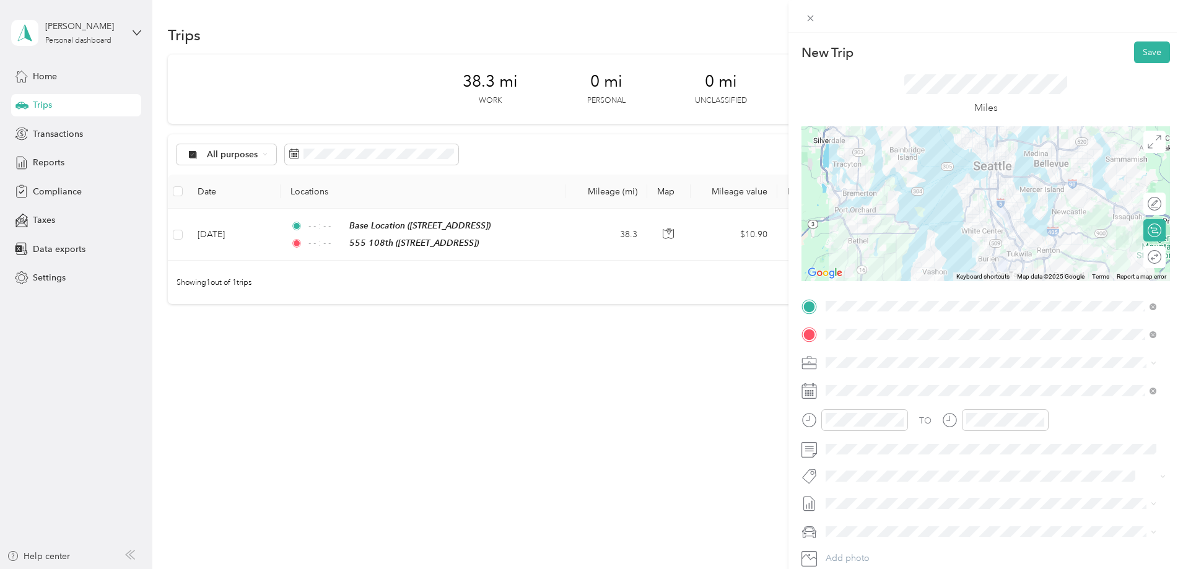
click at [811, 389] on icon at bounding box center [808, 390] width 15 height 15
click at [814, 389] on icon at bounding box center [808, 390] width 15 height 15
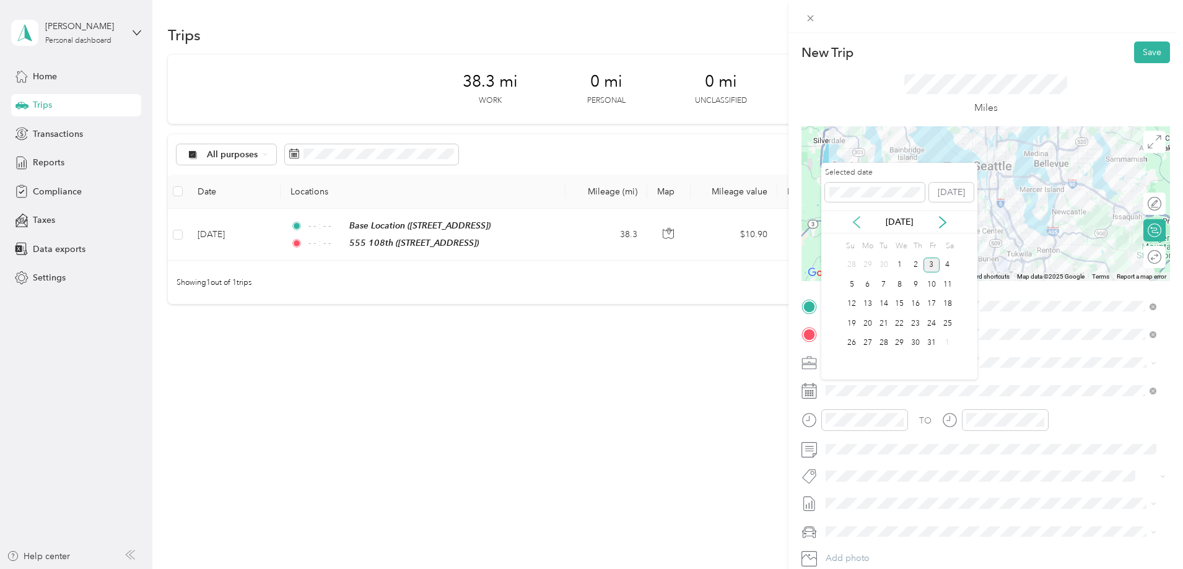
click at [859, 222] on icon at bounding box center [856, 222] width 12 height 12
click at [932, 284] on div "12" at bounding box center [931, 284] width 16 height 15
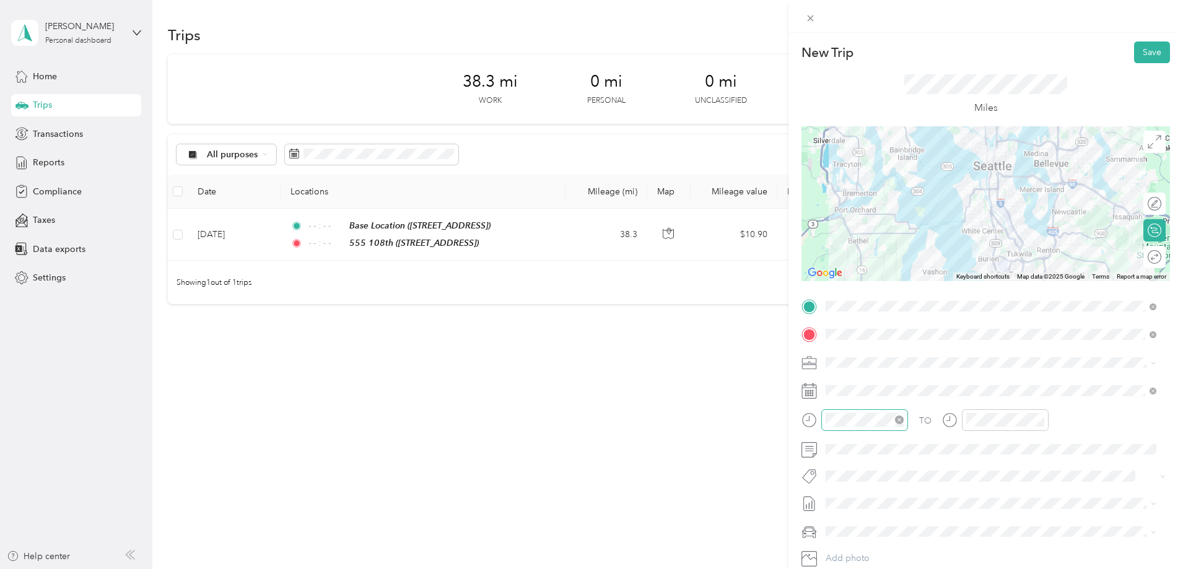
click at [899, 420] on icon "close-circle" at bounding box center [899, 419] width 9 height 9
click at [1041, 419] on icon "close-circle" at bounding box center [1039, 419] width 9 height 9
click at [1185, 258] on div at bounding box center [1185, 257] width 0 height 13
click at [1142, 46] on button "Save" at bounding box center [1152, 52] width 36 height 22
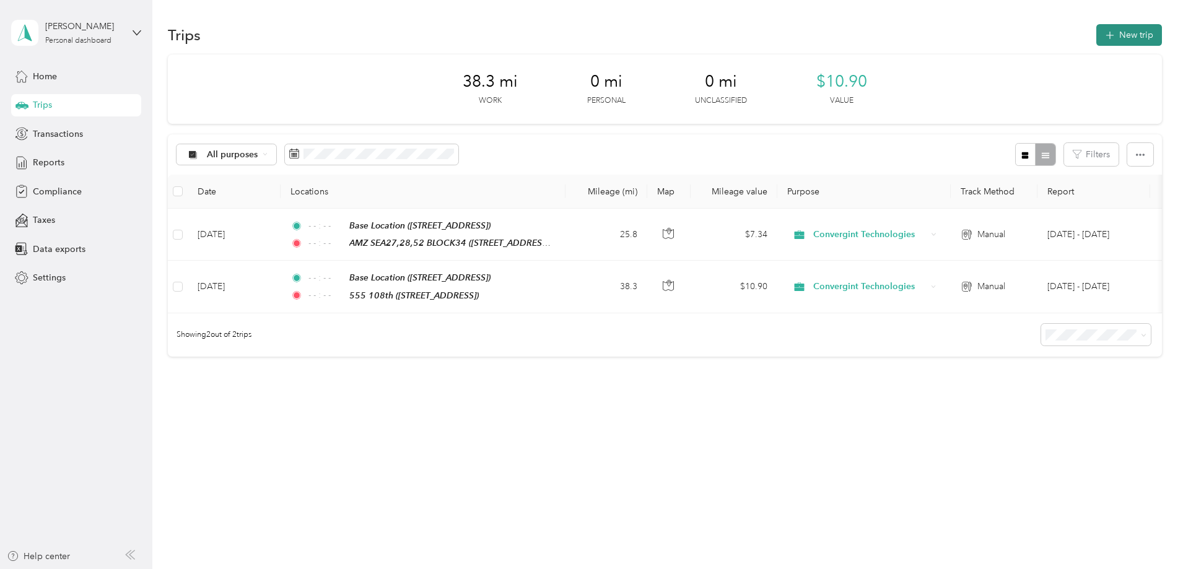
click at [1096, 30] on button "New trip" at bounding box center [1129, 35] width 66 height 22
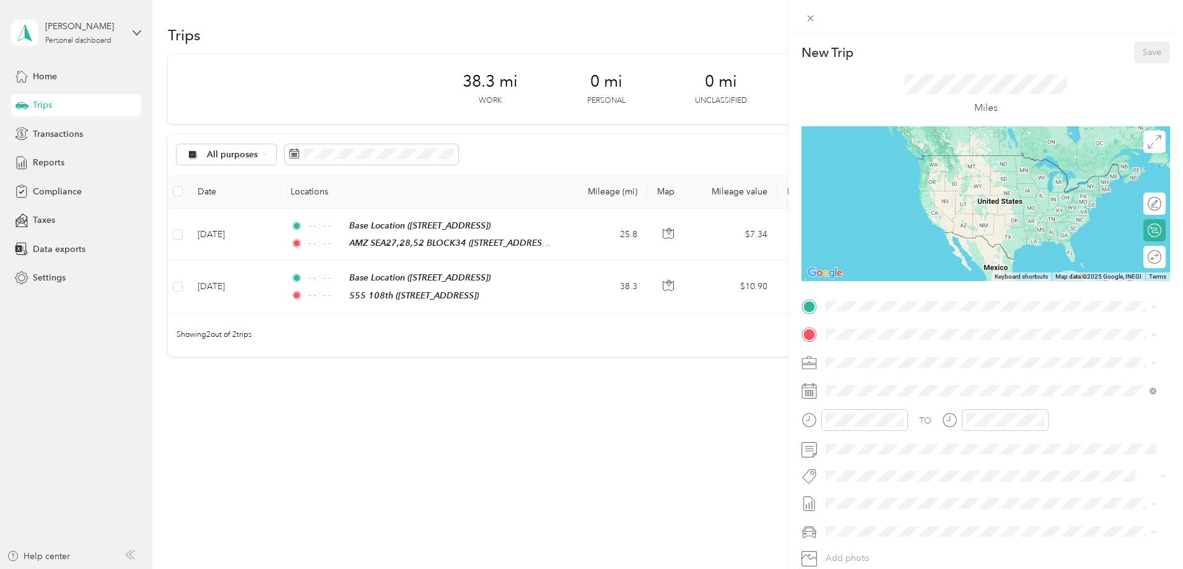
click at [866, 352] on strong "Base Location" at bounding box center [877, 353] width 57 height 11
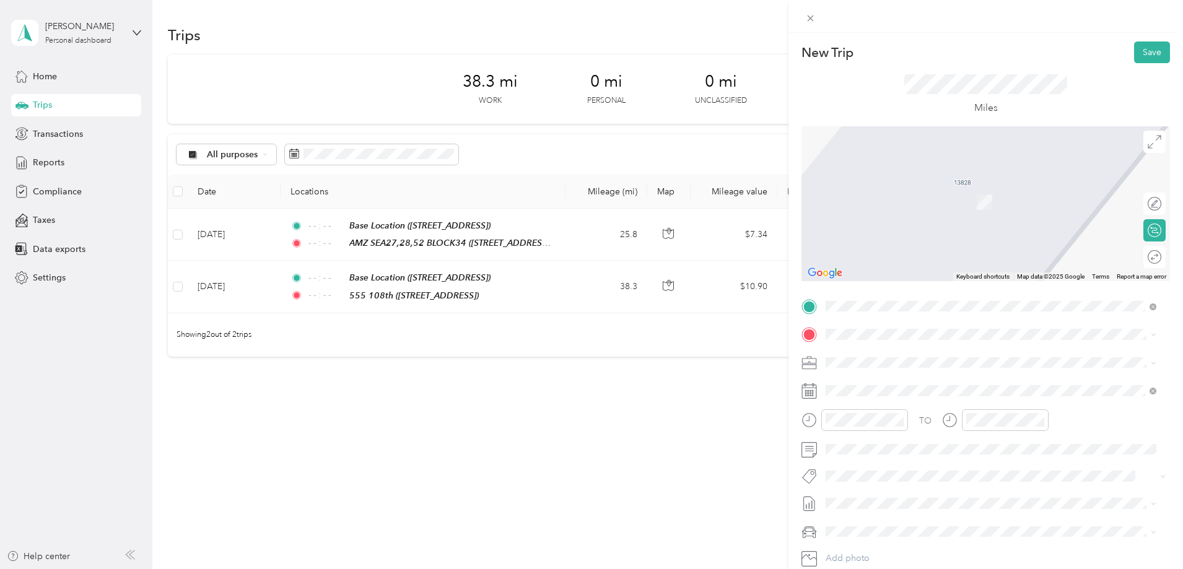
click at [885, 462] on strong "[GEOGRAPHIC_DATA]" at bounding box center [895, 461] width 92 height 11
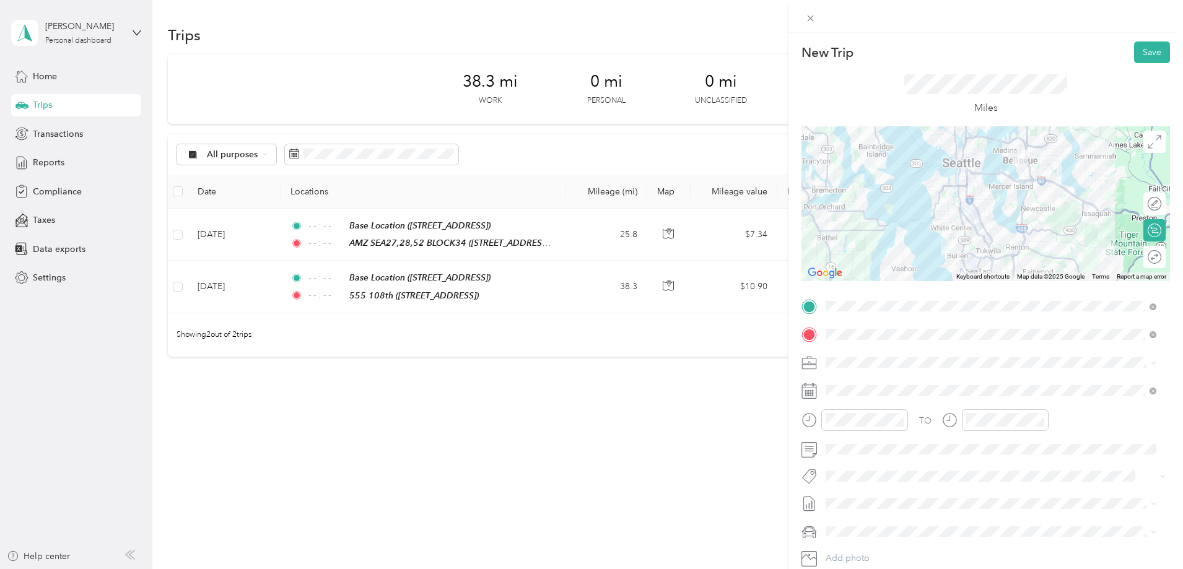
click at [811, 391] on icon at bounding box center [808, 390] width 15 height 15
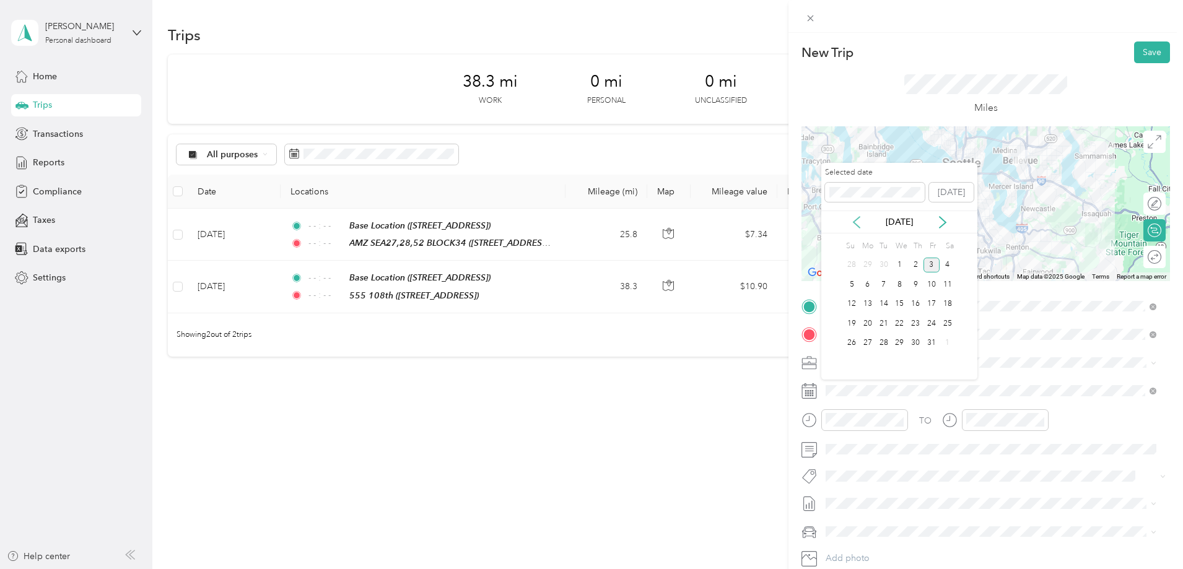
click at [859, 224] on icon at bounding box center [856, 222] width 12 height 12
click at [869, 303] on div "15" at bounding box center [867, 304] width 16 height 15
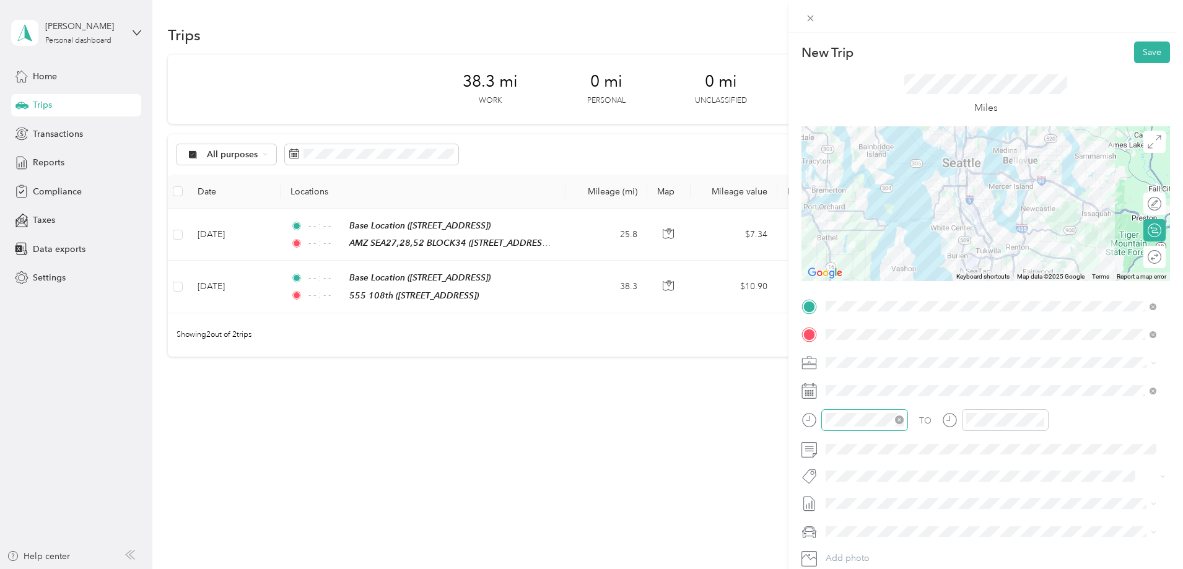
click at [900, 417] on icon "close-circle" at bounding box center [899, 419] width 9 height 9
click at [1037, 418] on icon "close-circle" at bounding box center [1039, 419] width 9 height 9
click at [1165, 261] on div at bounding box center [1165, 257] width 0 height 13
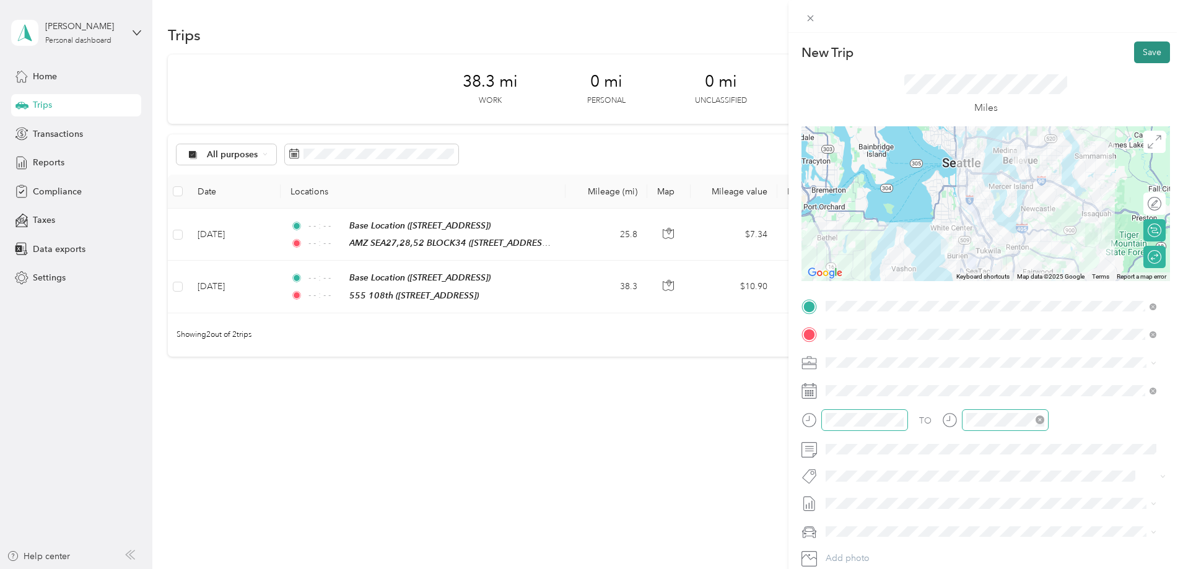
click at [1147, 49] on button "Save" at bounding box center [1152, 52] width 36 height 22
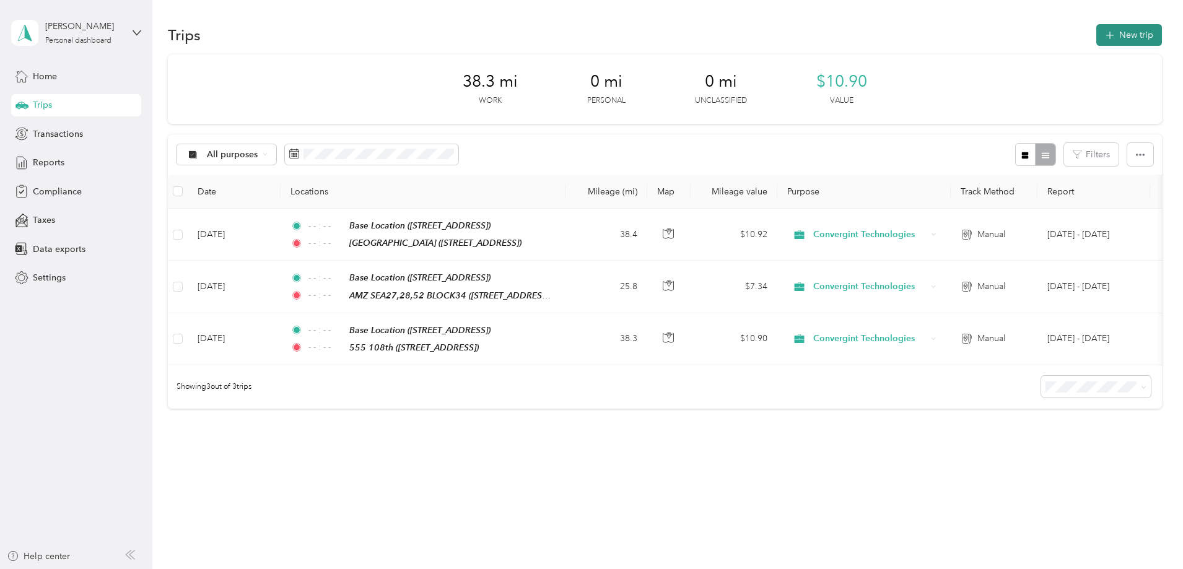
click at [1096, 30] on button "New trip" at bounding box center [1129, 35] width 66 height 22
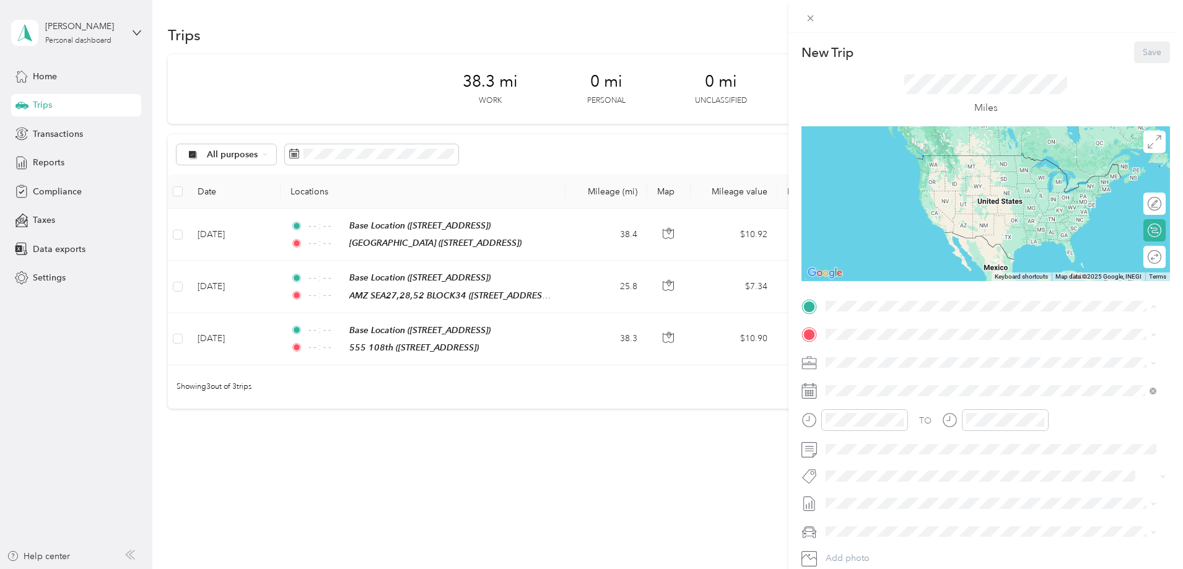
click at [887, 355] on strong "Base Location" at bounding box center [877, 355] width 57 height 11
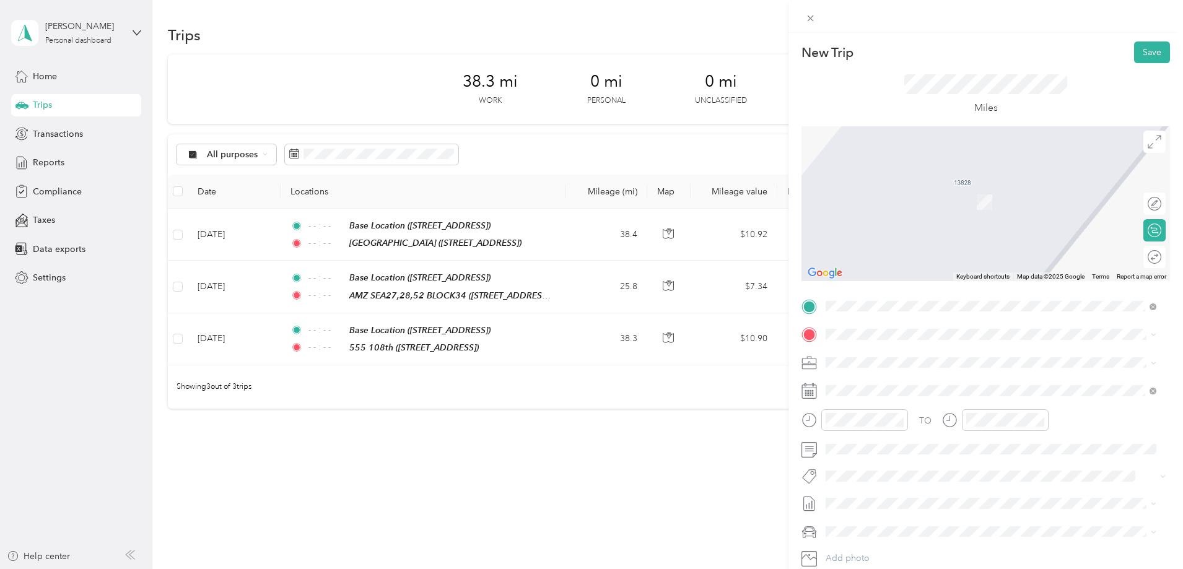
click at [869, 382] on strong "AMZ SEA27,28,52 BLOCK34" at bounding box center [909, 383] width 121 height 11
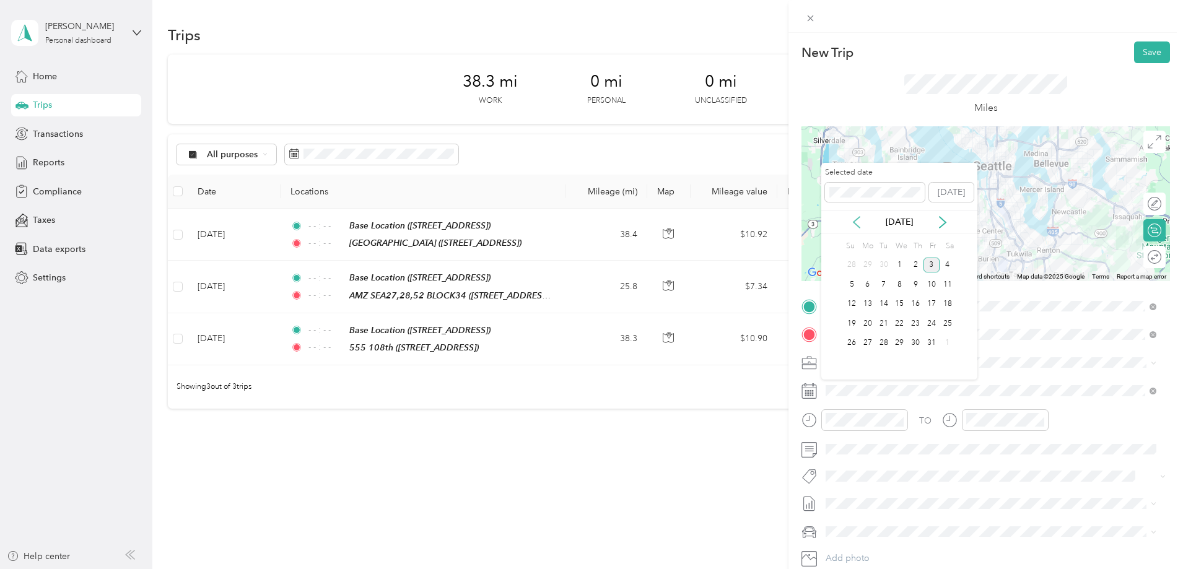
click at [859, 217] on icon at bounding box center [856, 222] width 6 height 11
click at [898, 303] on div "17" at bounding box center [899, 304] width 16 height 15
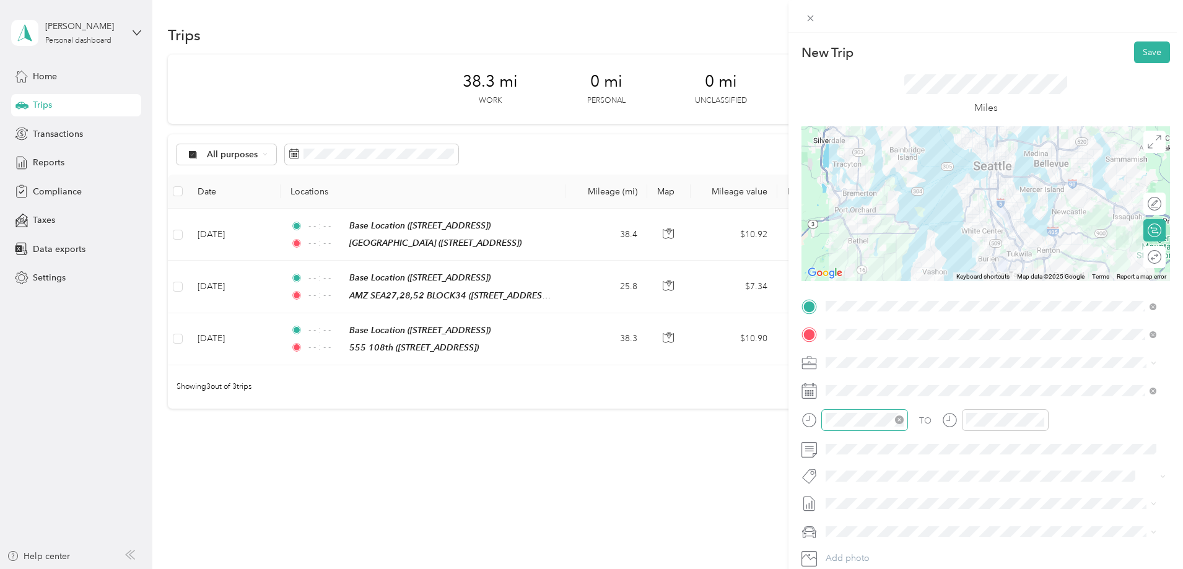
click at [898, 416] on icon "close-circle" at bounding box center [899, 419] width 9 height 9
click at [1038, 419] on icon "close-circle" at bounding box center [1039, 419] width 9 height 9
click at [1144, 256] on div at bounding box center [1148, 257] width 26 height 13
click at [1141, 48] on button "Save" at bounding box center [1152, 52] width 36 height 22
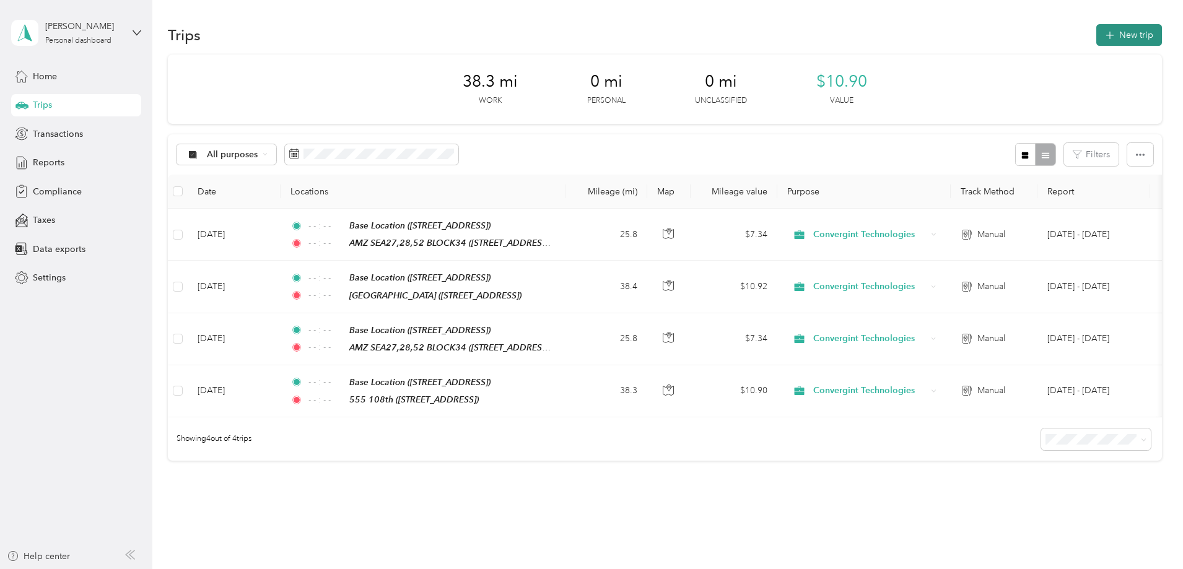
click at [1096, 30] on button "New trip" at bounding box center [1129, 35] width 66 height 22
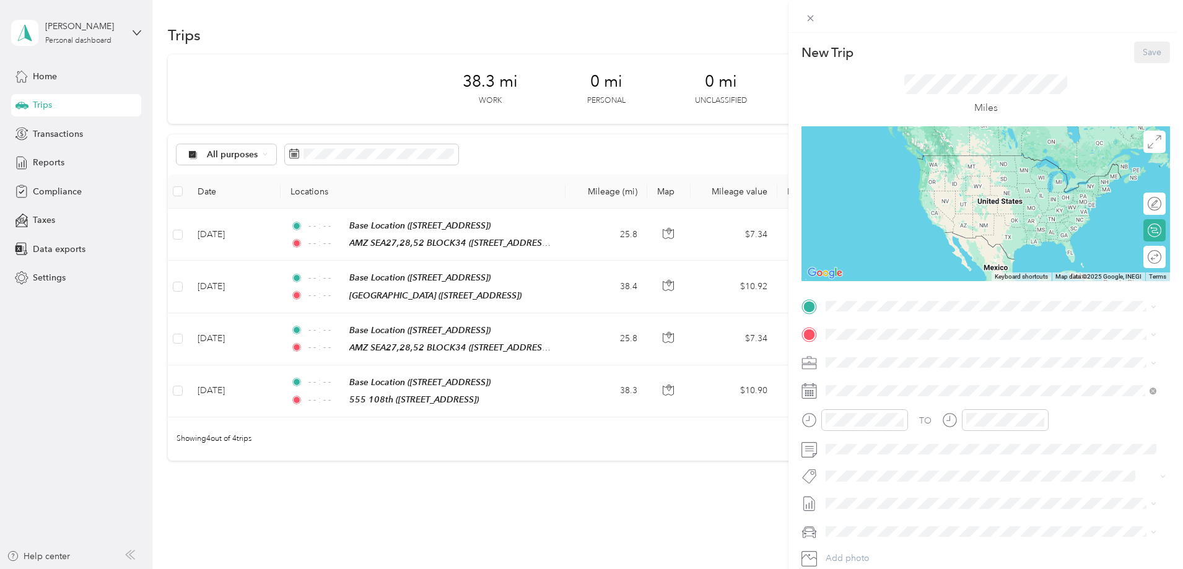
click at [865, 363] on span "[STREET_ADDRESS]" at bounding box center [888, 367] width 79 height 11
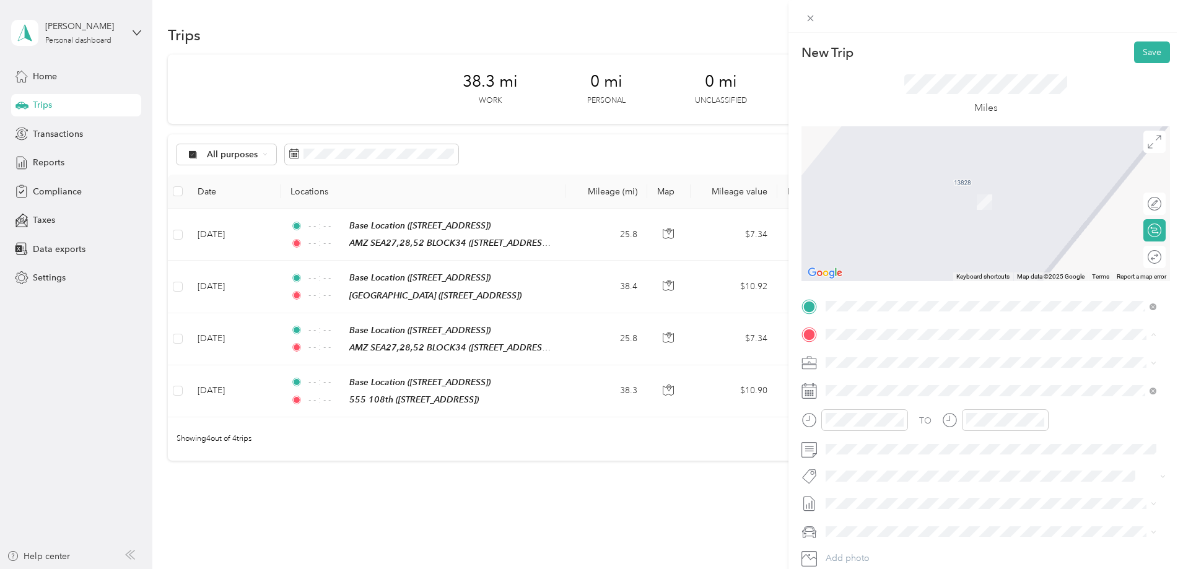
click at [864, 420] on strong "555 108th" at bounding box center [871, 422] width 44 height 11
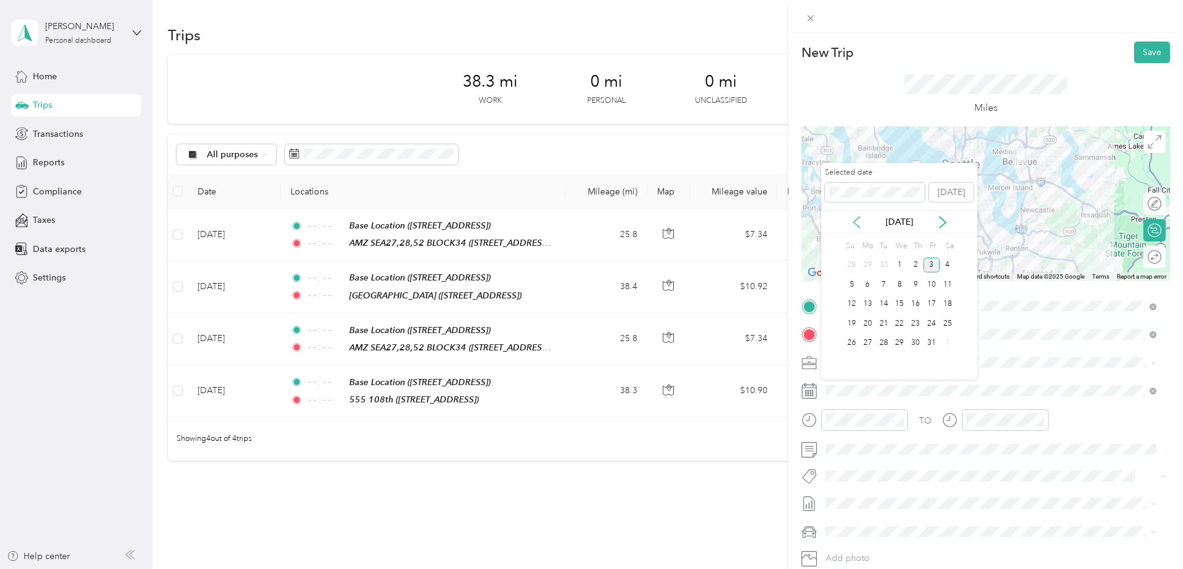
click at [855, 222] on icon at bounding box center [856, 222] width 12 height 12
click at [863, 320] on div "22" at bounding box center [867, 323] width 16 height 15
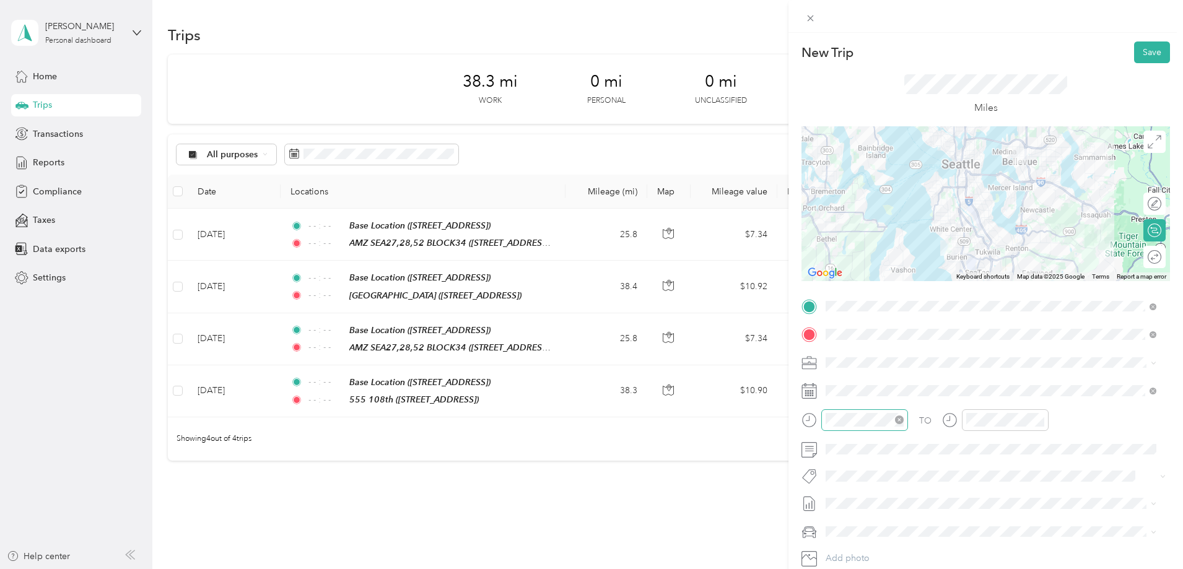
drag, startPoint x: 897, startPoint y: 415, endPoint x: 909, endPoint y: 416, distance: 12.4
click at [897, 415] on icon "close-circle" at bounding box center [899, 419] width 9 height 9
click at [1041, 419] on icon "close-circle" at bounding box center [1039, 419] width 9 height 9
click at [1148, 260] on div at bounding box center [1148, 257] width 26 height 13
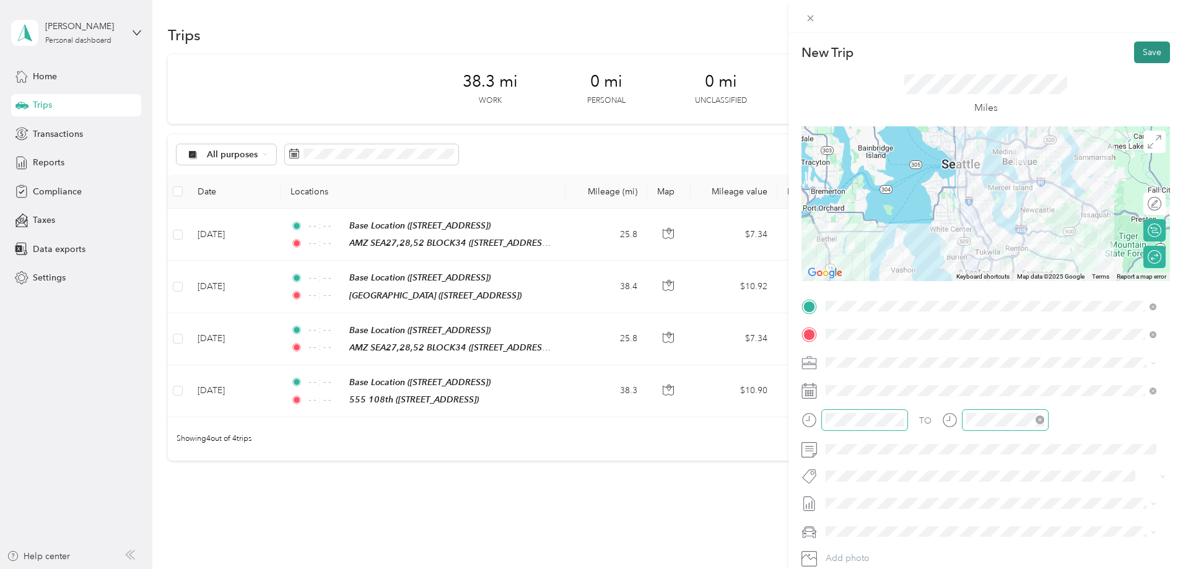
click at [1143, 45] on button "Save" at bounding box center [1152, 52] width 36 height 22
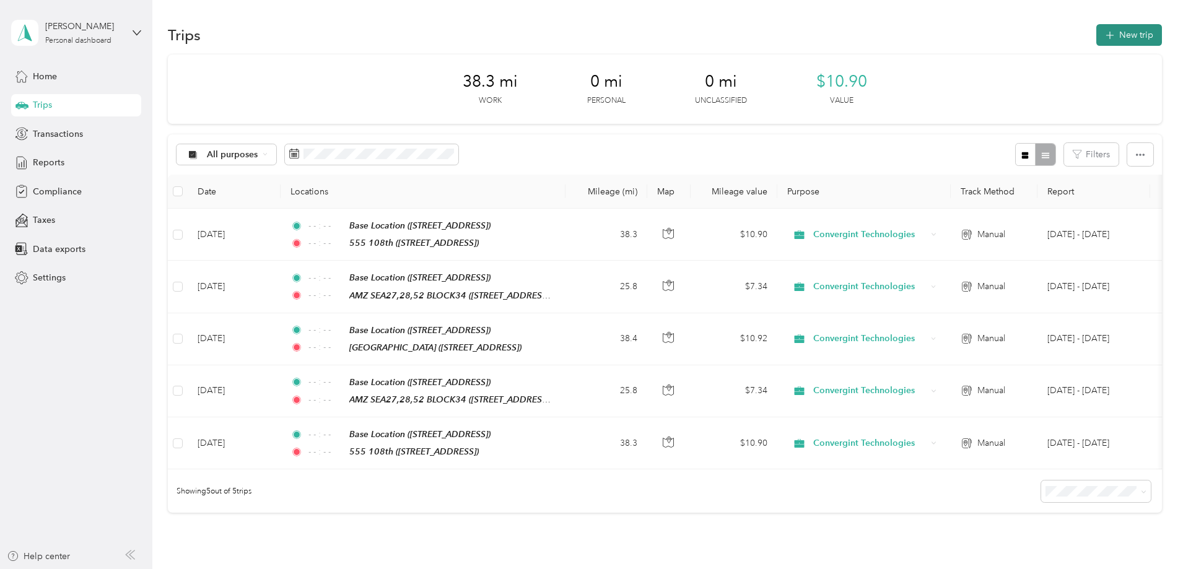
click at [1096, 31] on button "New trip" at bounding box center [1129, 35] width 66 height 22
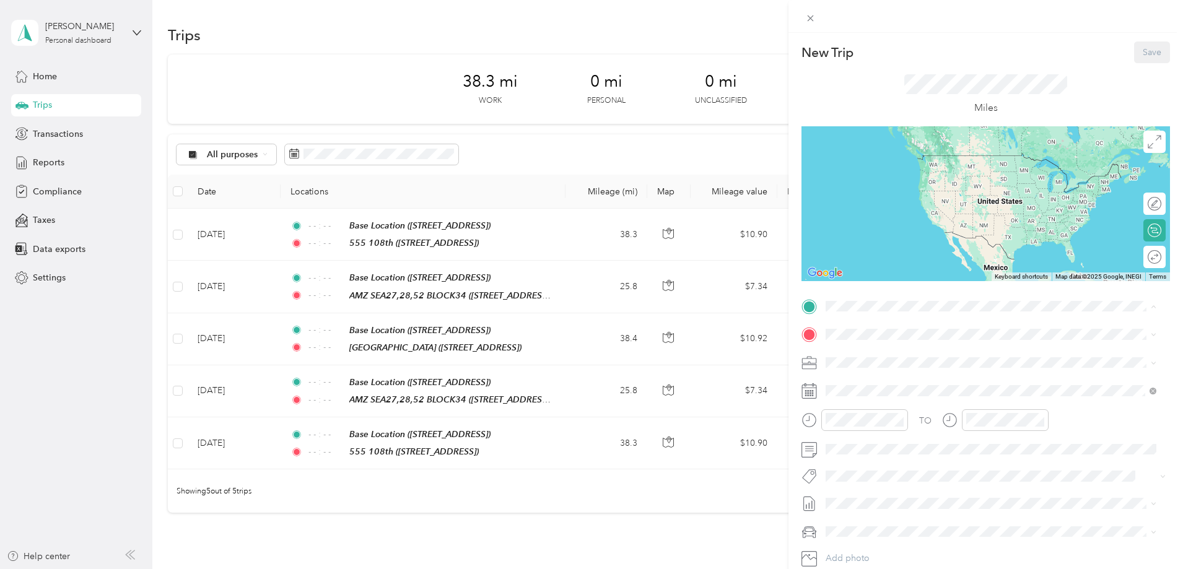
click at [889, 362] on div "Base Location [STREET_ADDRESS]" at bounding box center [888, 363] width 79 height 26
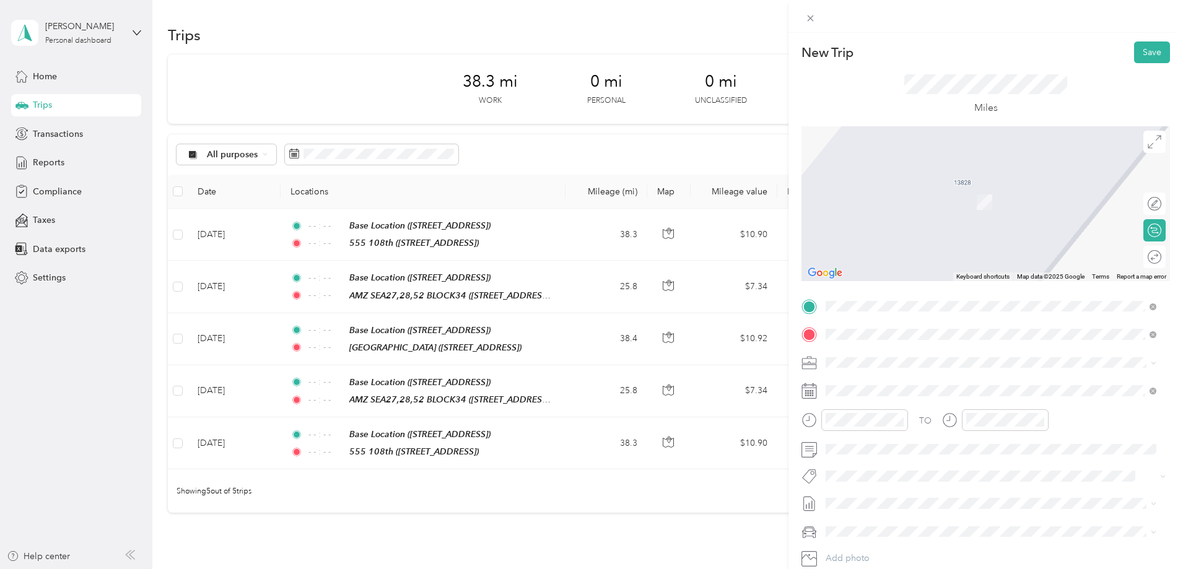
click at [879, 506] on div "Oculus Bldg D [STREET_ADDRESS][US_STATE]" at bounding box center [911, 508] width 124 height 26
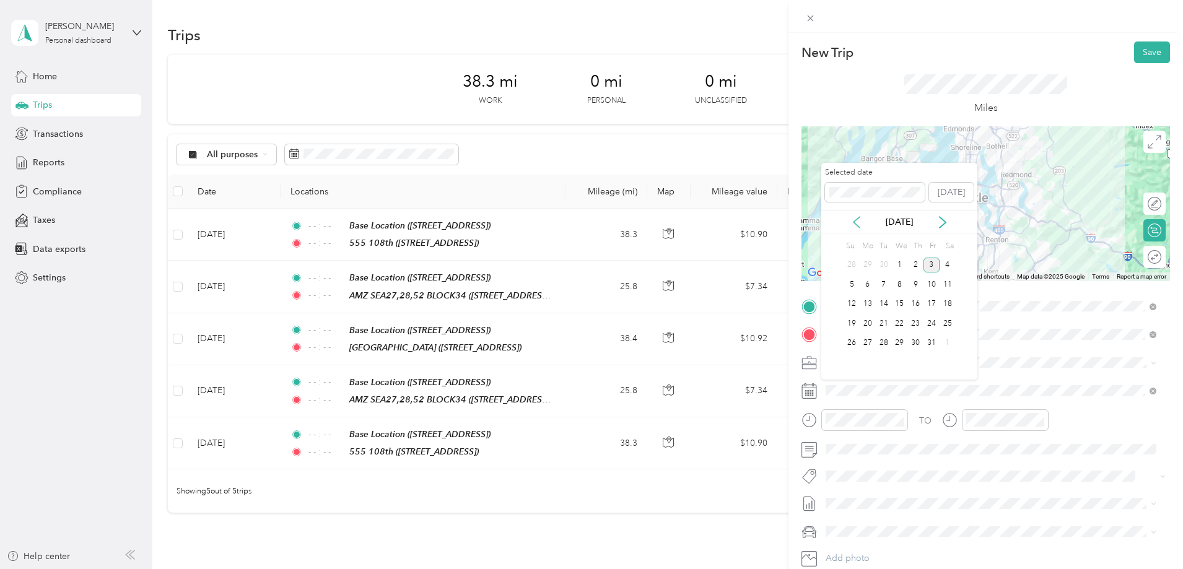
click at [858, 221] on icon at bounding box center [856, 222] width 12 height 12
click at [902, 323] on div "24" at bounding box center [899, 323] width 16 height 15
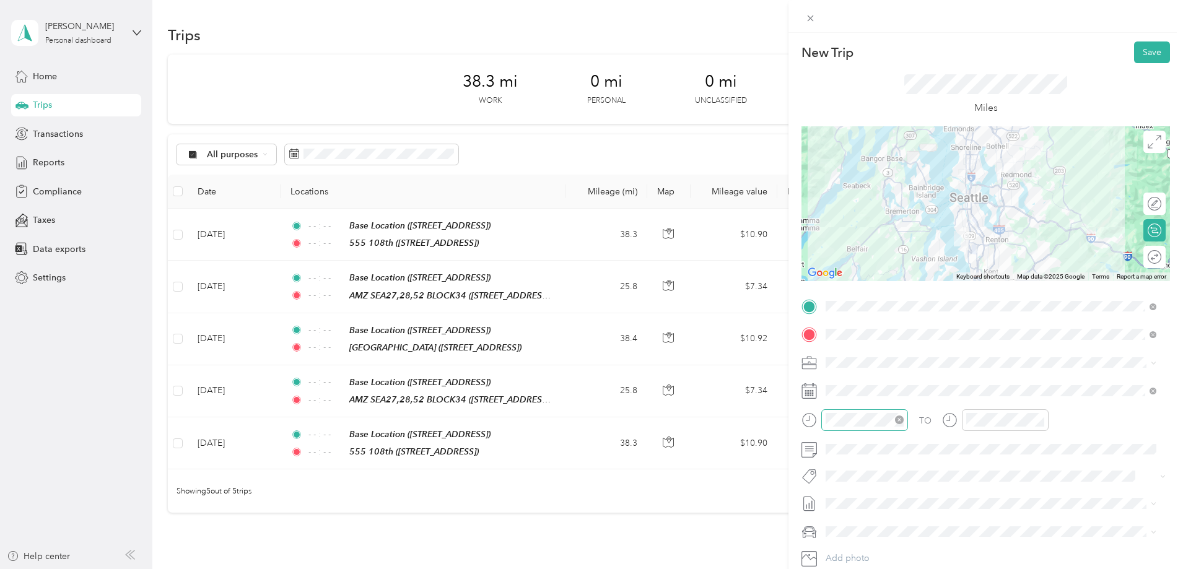
click at [898, 420] on icon "close-circle" at bounding box center [899, 419] width 9 height 9
click at [1039, 420] on icon "close-circle" at bounding box center [1039, 419] width 9 height 9
click at [1143, 256] on div at bounding box center [1148, 257] width 25 height 13
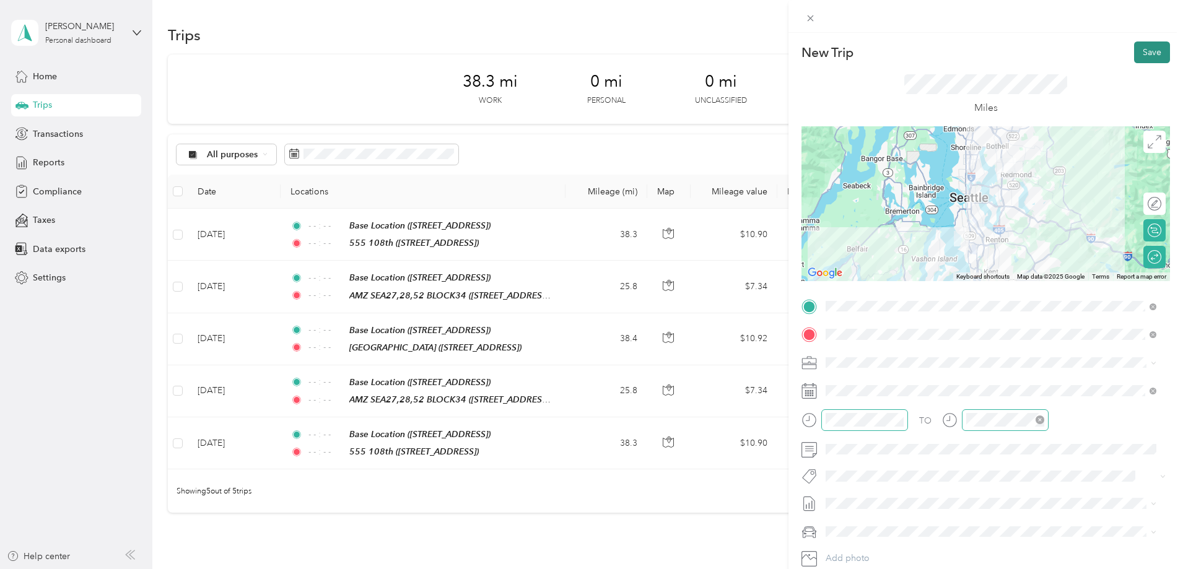
click at [1138, 49] on button "Save" at bounding box center [1152, 52] width 36 height 22
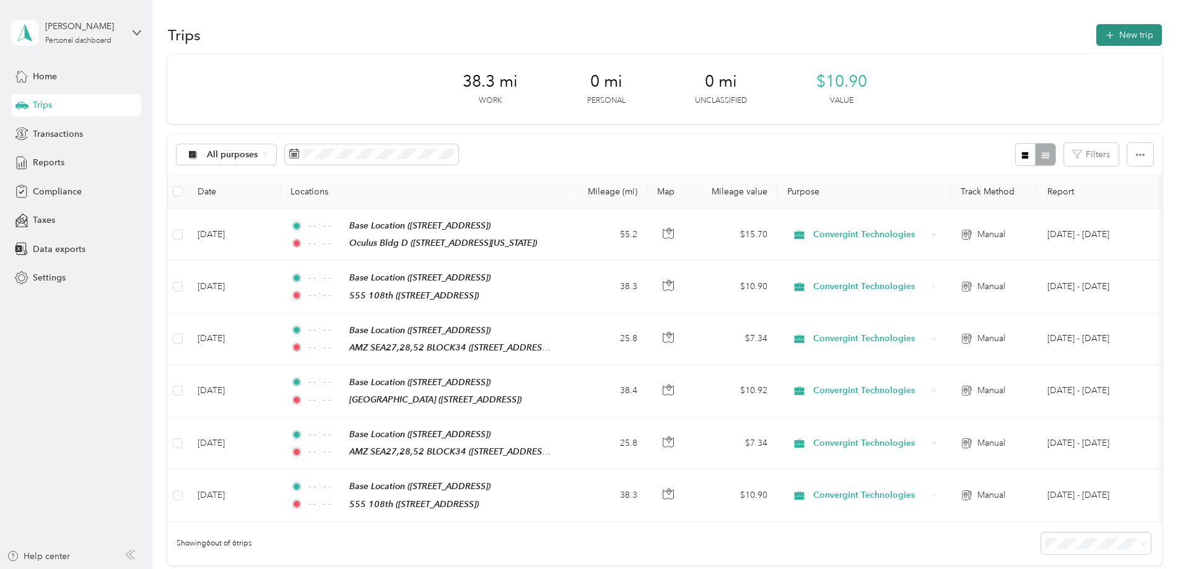
click at [1096, 32] on button "New trip" at bounding box center [1129, 35] width 66 height 22
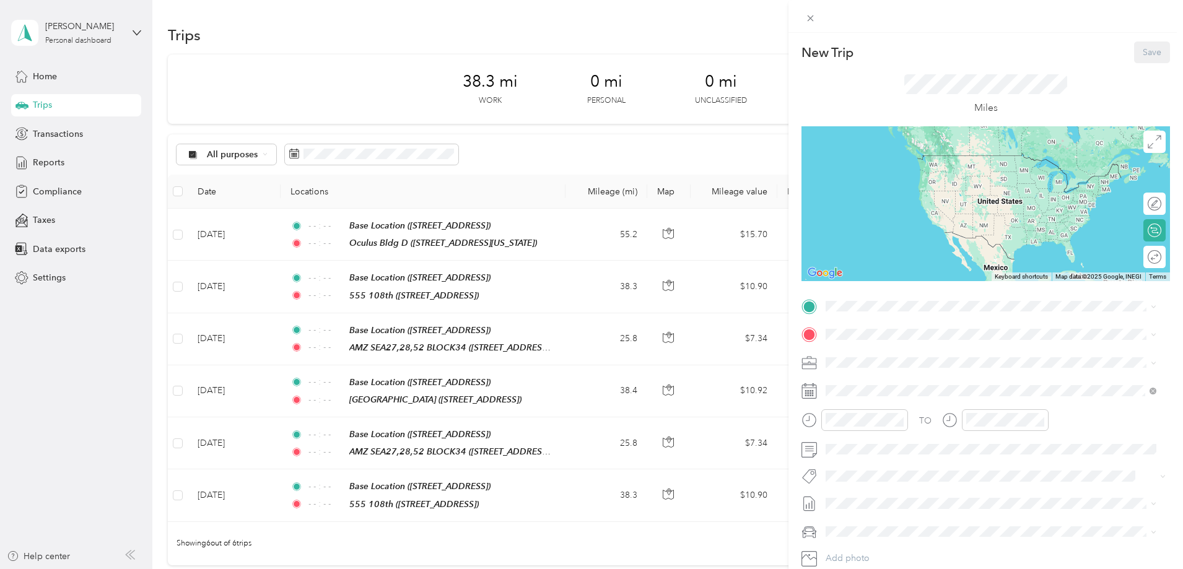
click at [861, 354] on strong "Base Location" at bounding box center [877, 355] width 57 height 11
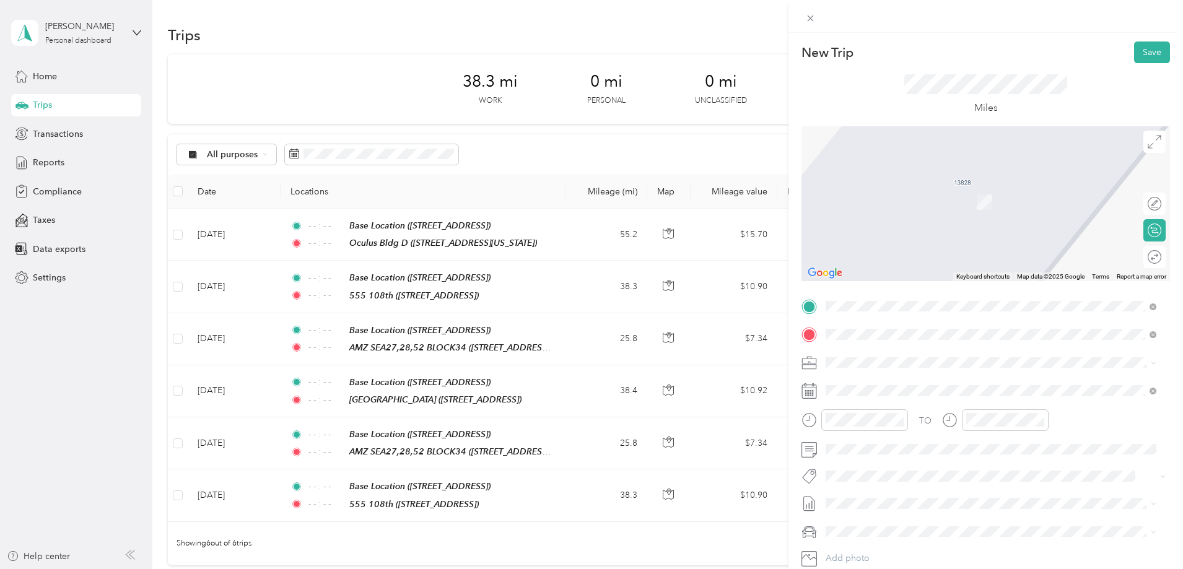
click at [865, 385] on strong "MS [PERSON_NAME]" at bounding box center [893, 383] width 89 height 11
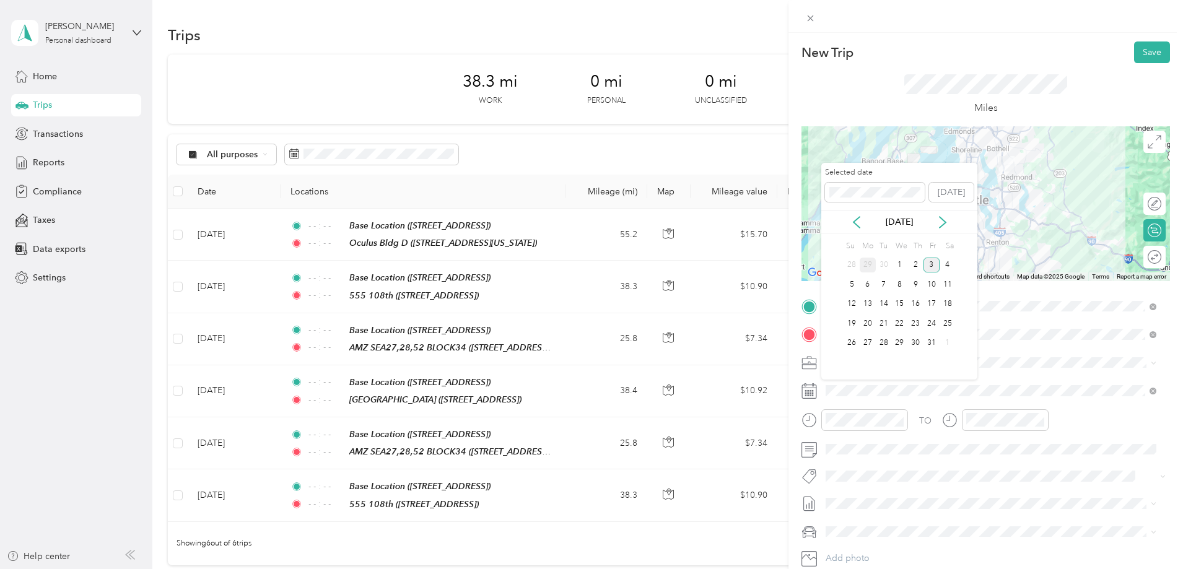
click at [864, 265] on div "29" at bounding box center [867, 265] width 16 height 15
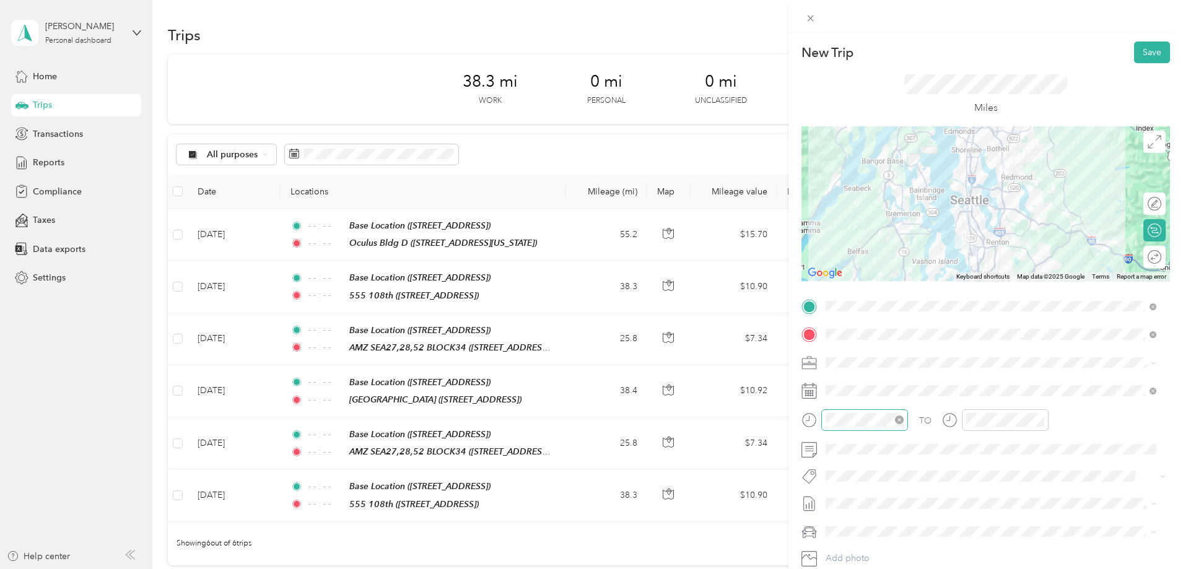
drag, startPoint x: 895, startPoint y: 417, endPoint x: 906, endPoint y: 419, distance: 11.3
click at [895, 417] on icon "close-circle" at bounding box center [899, 419] width 9 height 9
click at [1041, 420] on icon "close-circle" at bounding box center [1039, 419] width 9 height 9
click at [1185, 253] on div at bounding box center [1185, 257] width 0 height 13
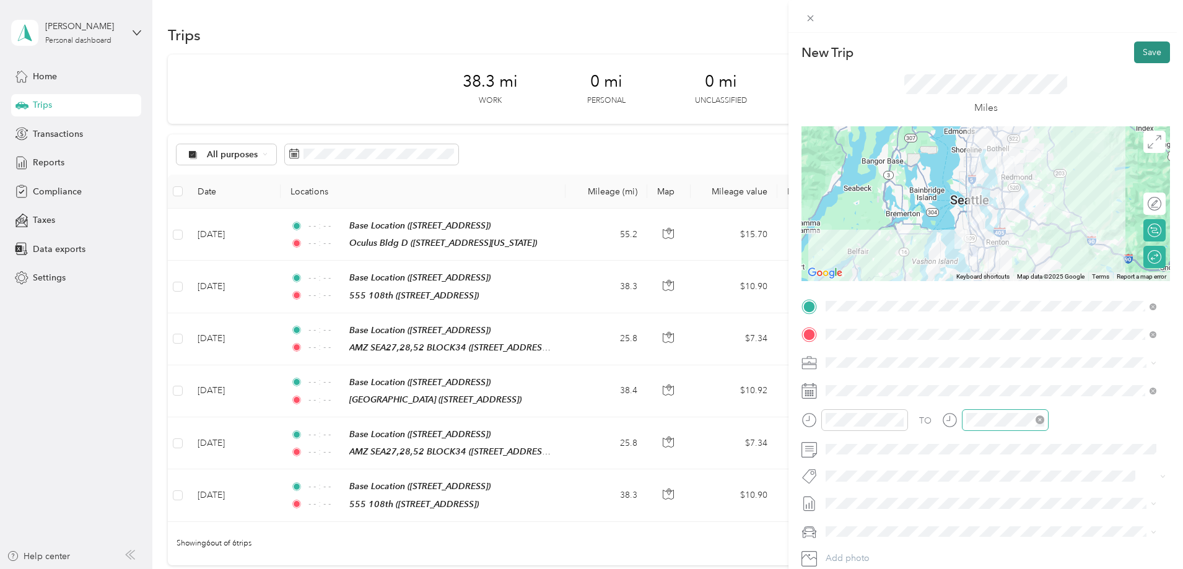
click at [1143, 50] on button "Save" at bounding box center [1152, 52] width 36 height 22
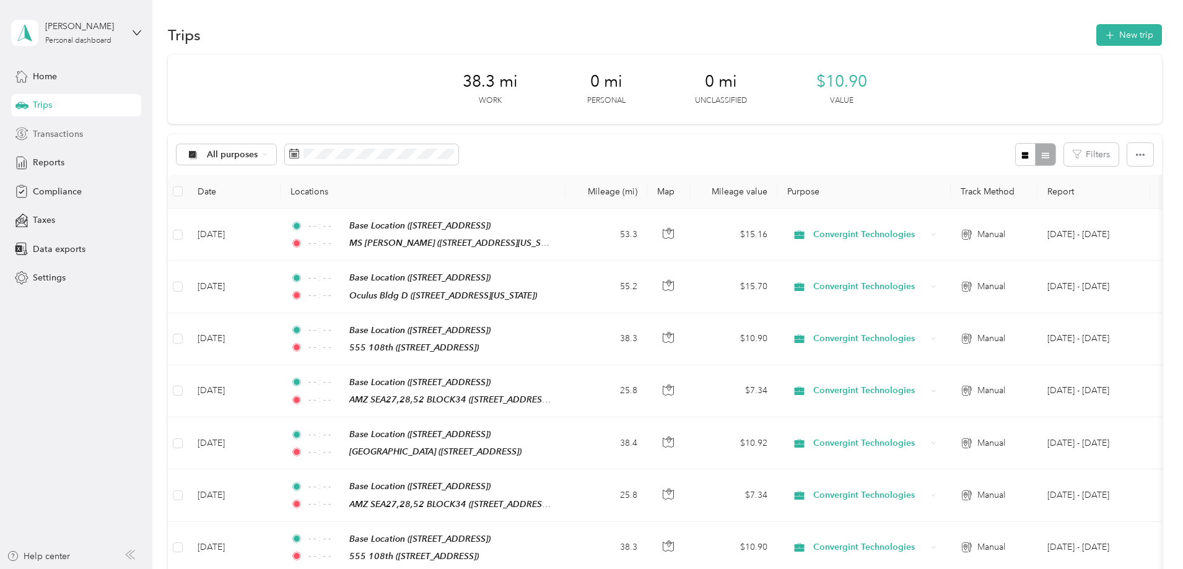
click at [46, 129] on span "Transactions" at bounding box center [58, 134] width 50 height 13
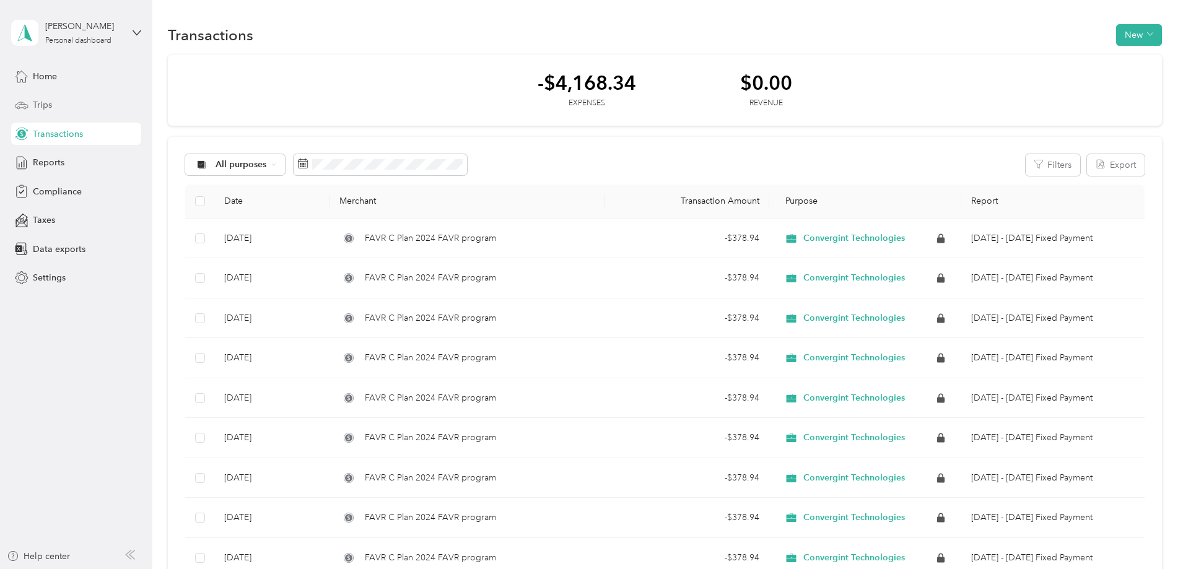
click at [43, 103] on span "Trips" at bounding box center [42, 104] width 19 height 13
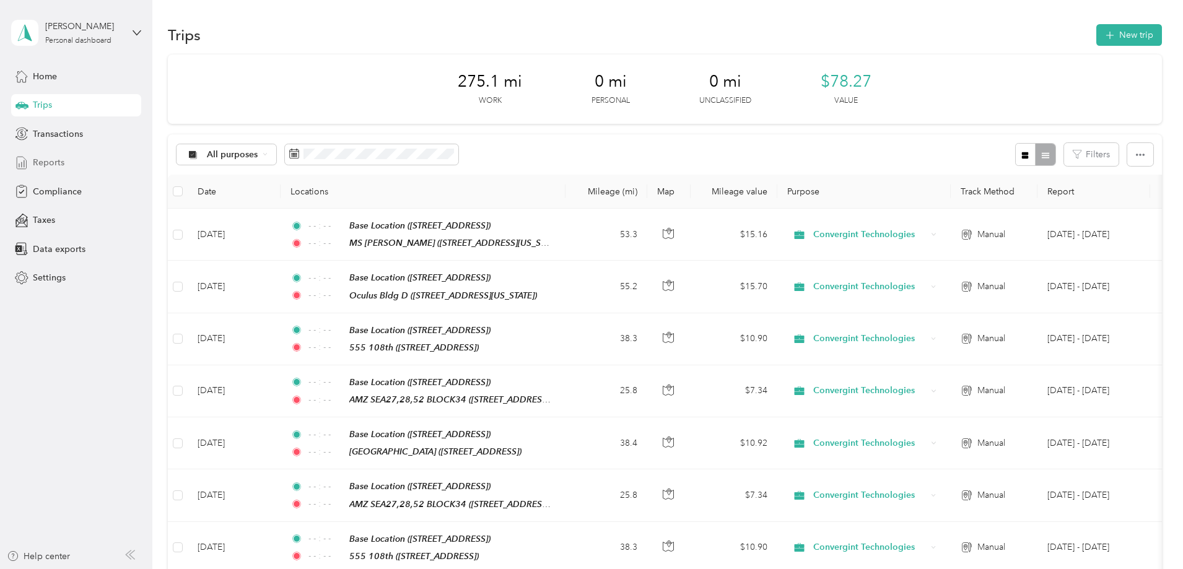
click at [37, 158] on span "Reports" at bounding box center [49, 162] width 32 height 13
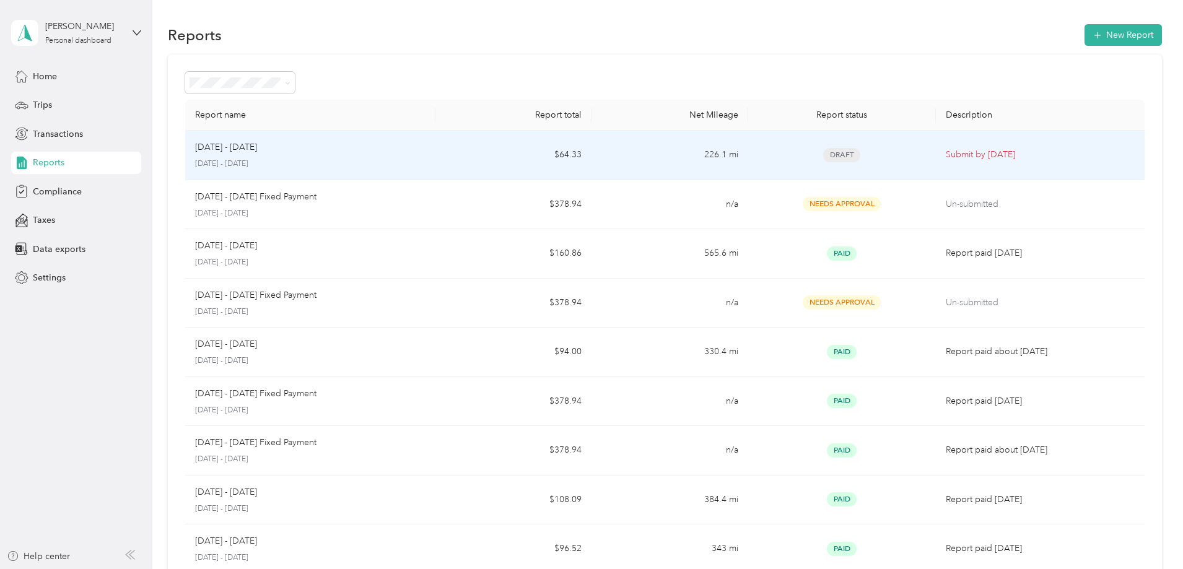
click at [257, 146] on p "[DATE] - [DATE]" at bounding box center [226, 148] width 62 height 14
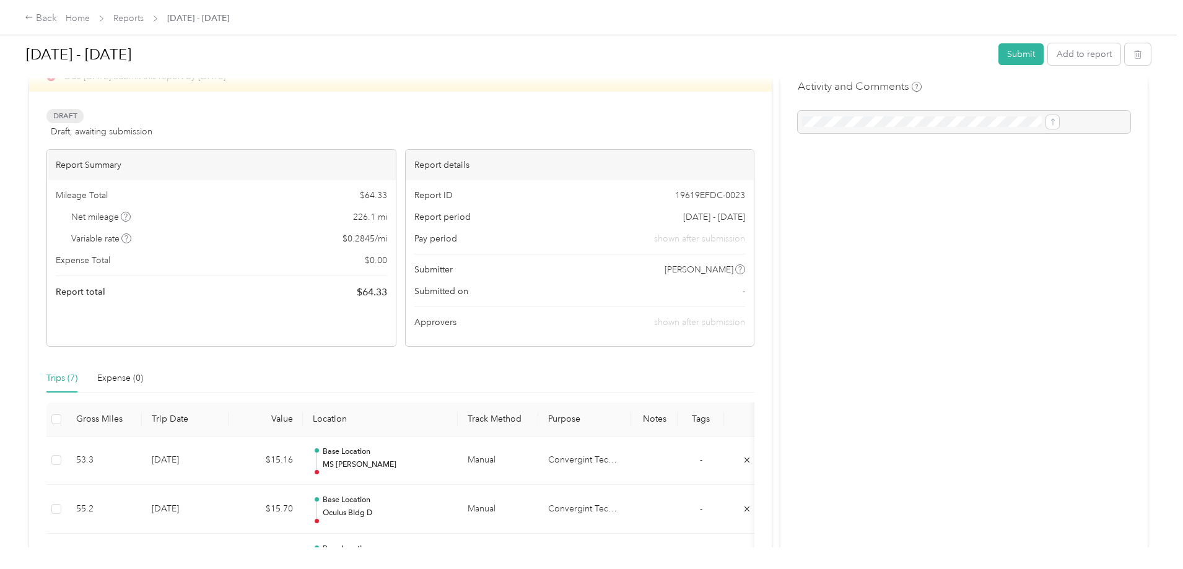
scroll to position [62, 0]
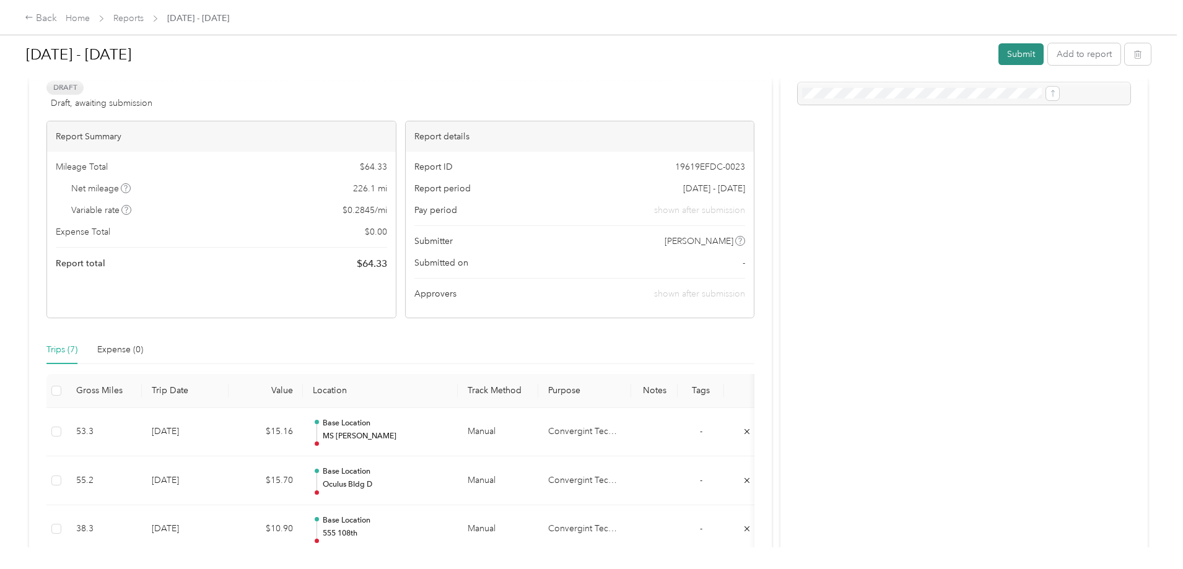
click at [998, 51] on button "Submit" at bounding box center [1020, 54] width 45 height 22
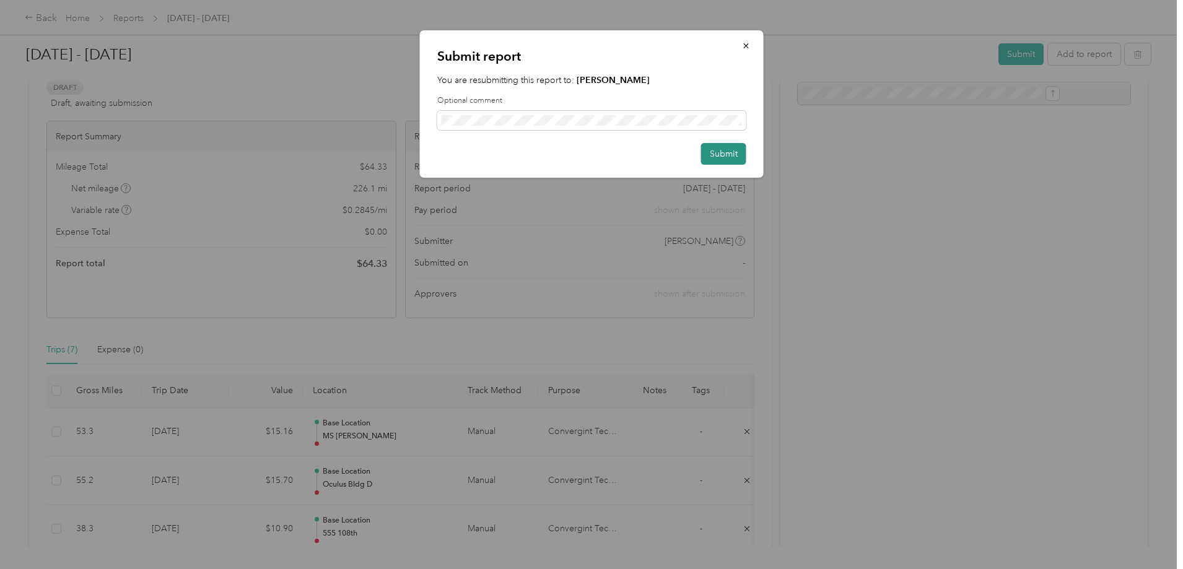
click at [719, 149] on button "Submit" at bounding box center [723, 154] width 45 height 22
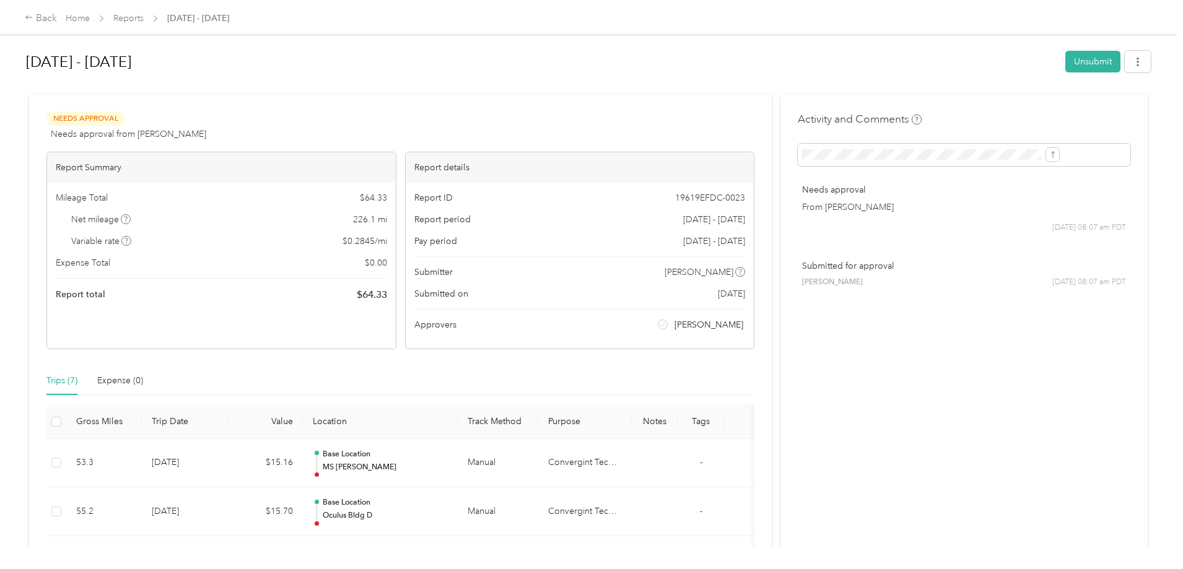
scroll to position [0, 0]
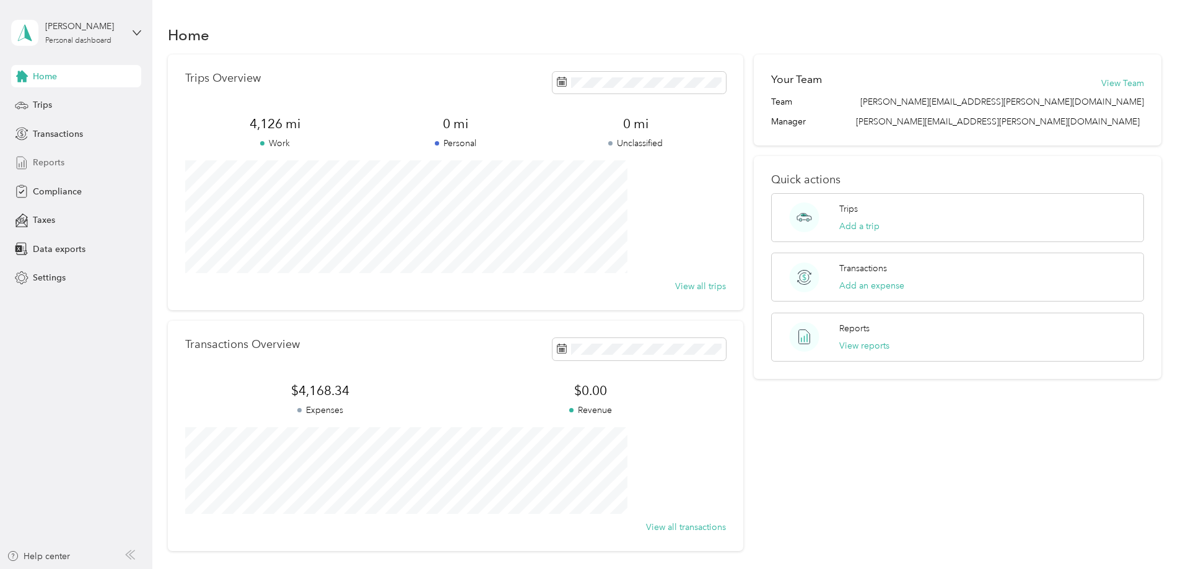
click at [37, 160] on span "Reports" at bounding box center [49, 162] width 32 height 13
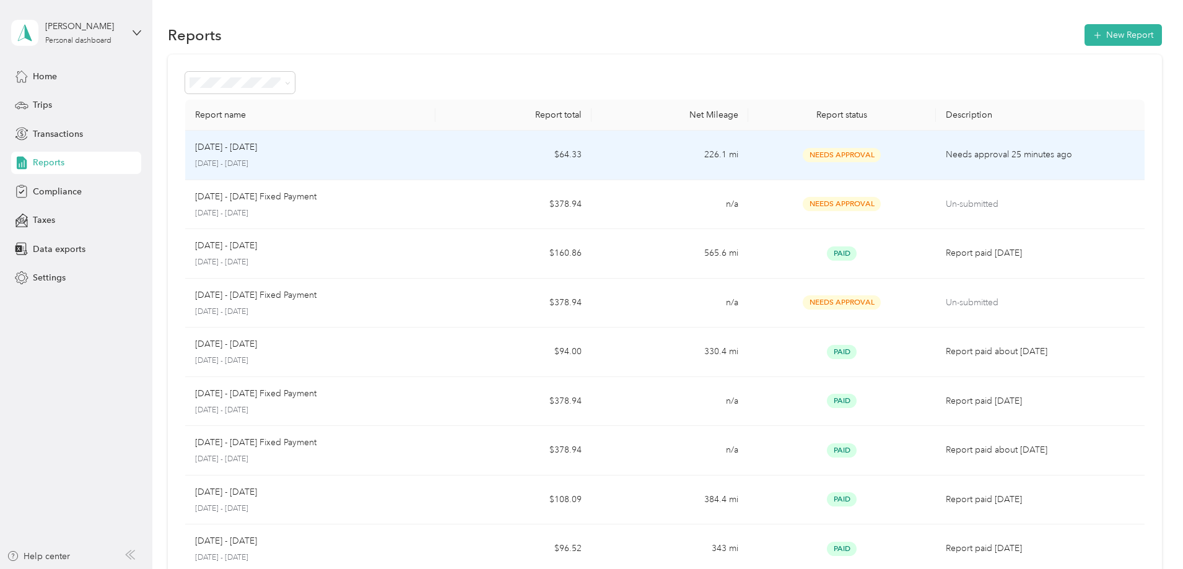
click at [257, 150] on p "[DATE] - [DATE]" at bounding box center [226, 148] width 62 height 14
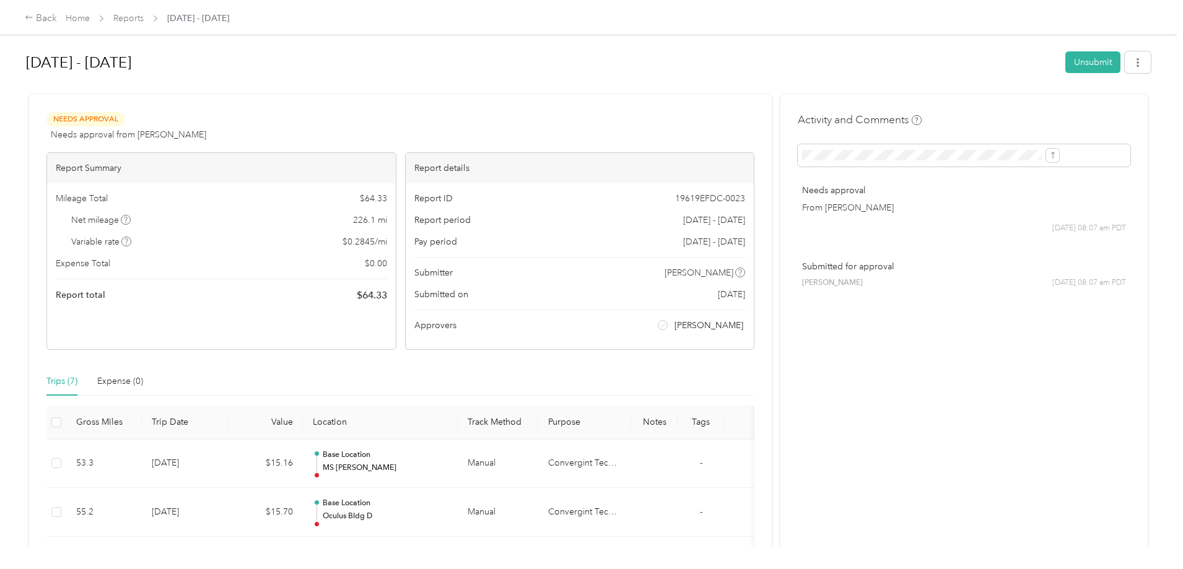
click at [129, 220] on icon at bounding box center [126, 220] width 6 height 6
